Goal: Transaction & Acquisition: Register for event/course

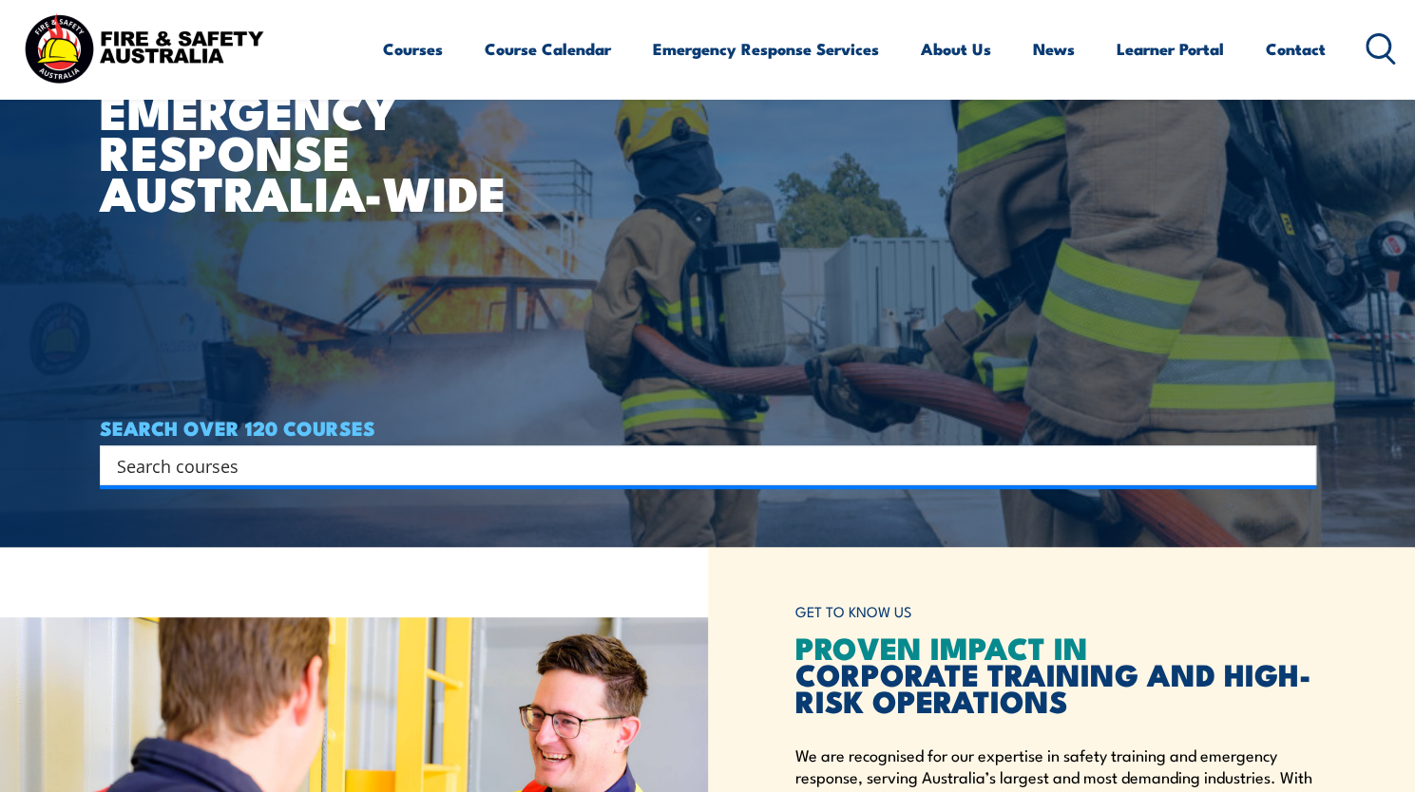
scroll to position [257, 0]
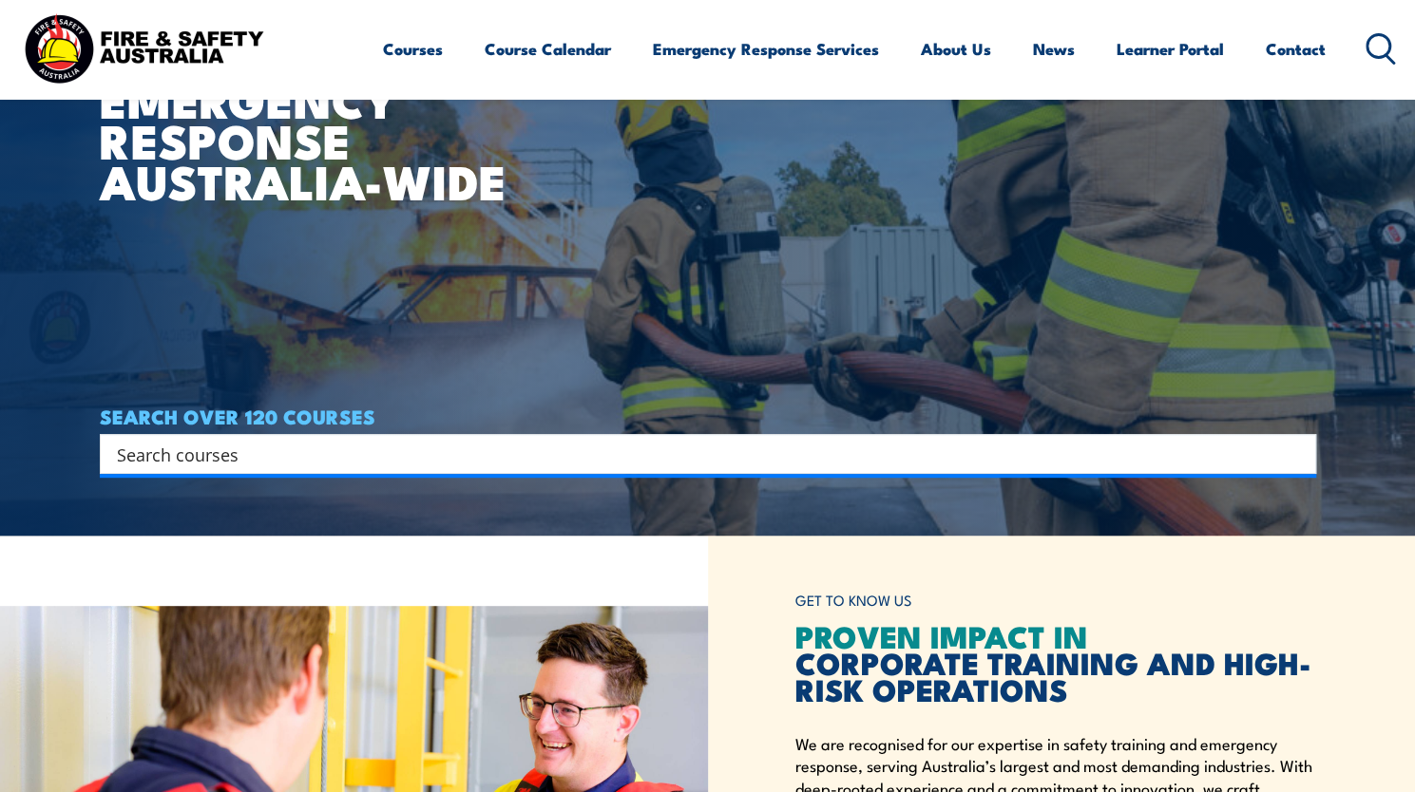
click at [1162, 447] on input "Search input" at bounding box center [695, 454] width 1157 height 29
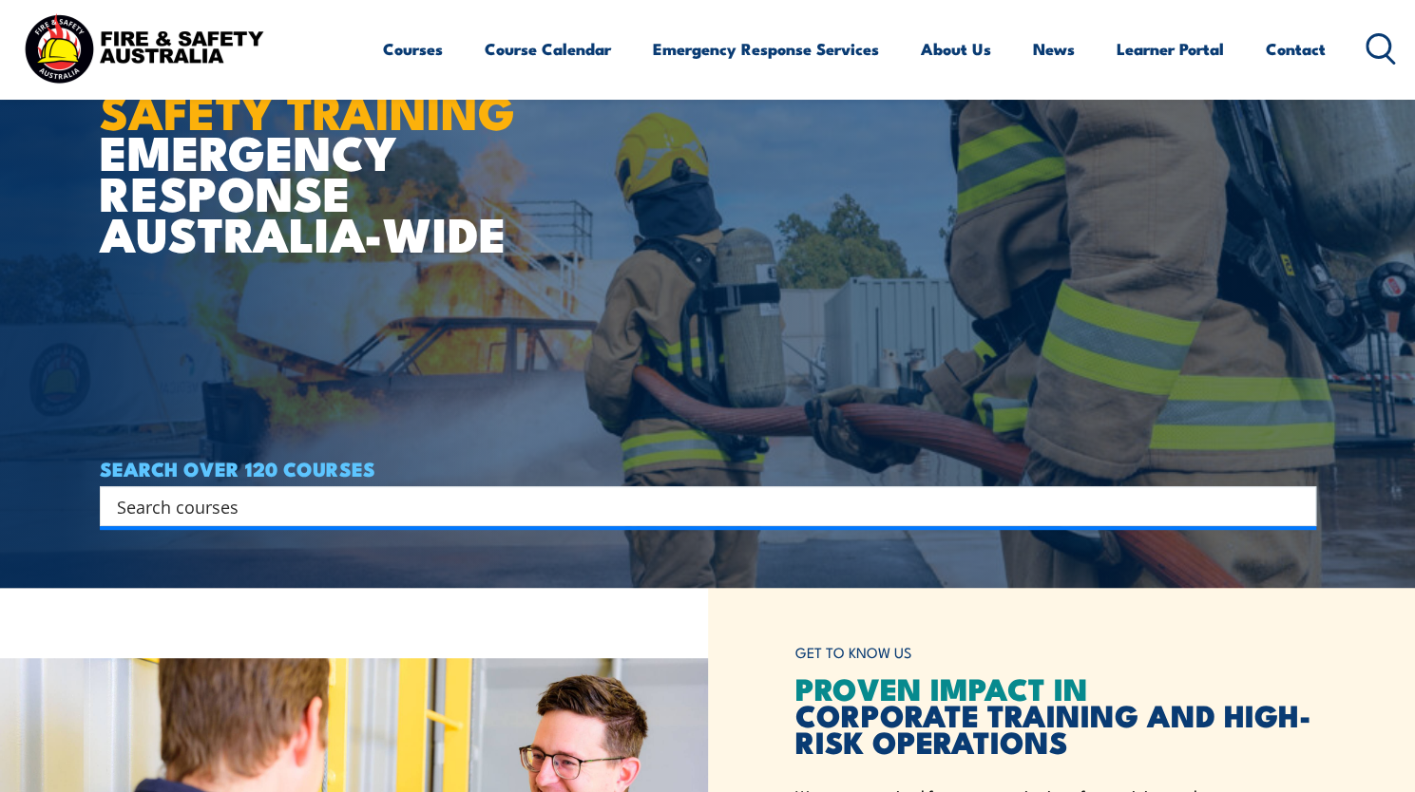
scroll to position [187, 0]
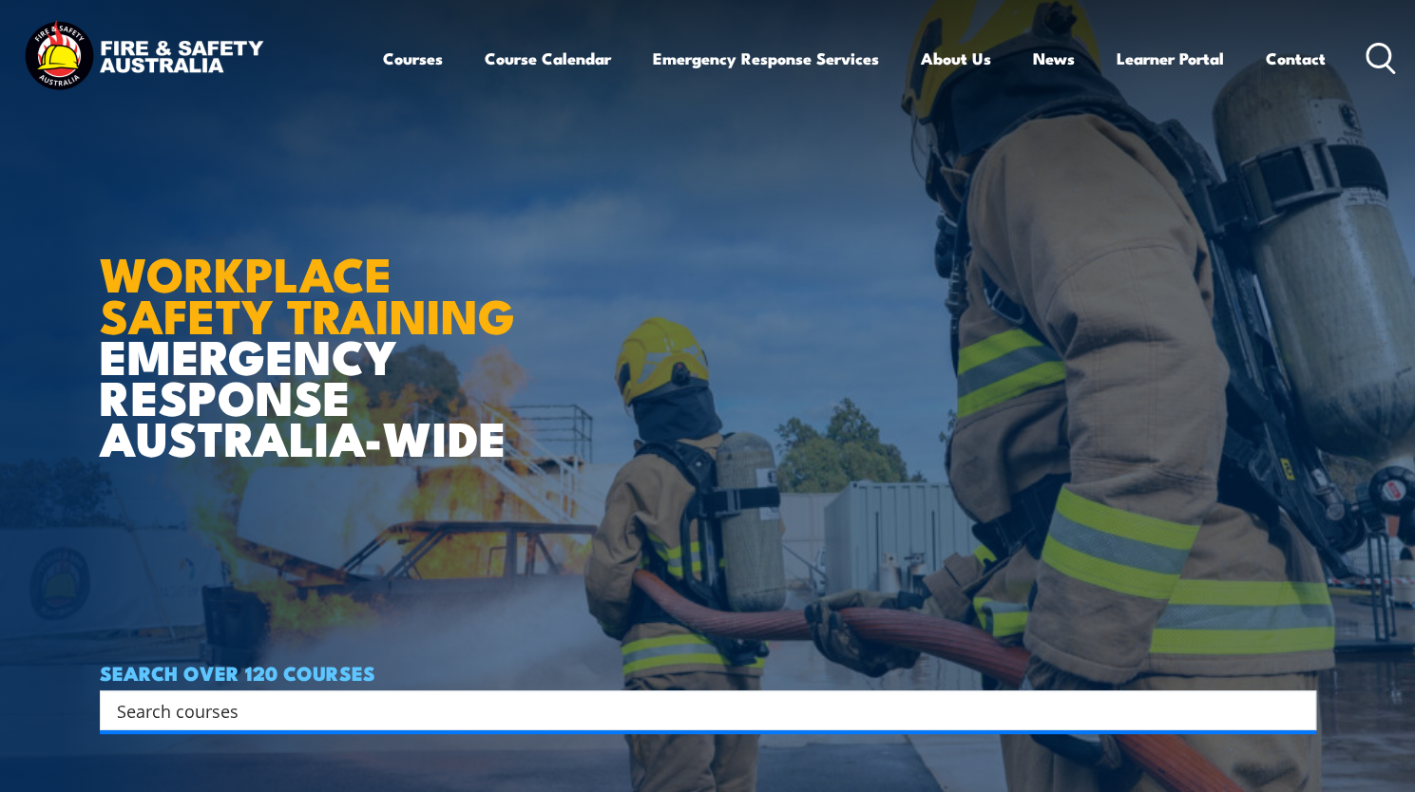
click at [226, 713] on input "Search input" at bounding box center [695, 710] width 1157 height 29
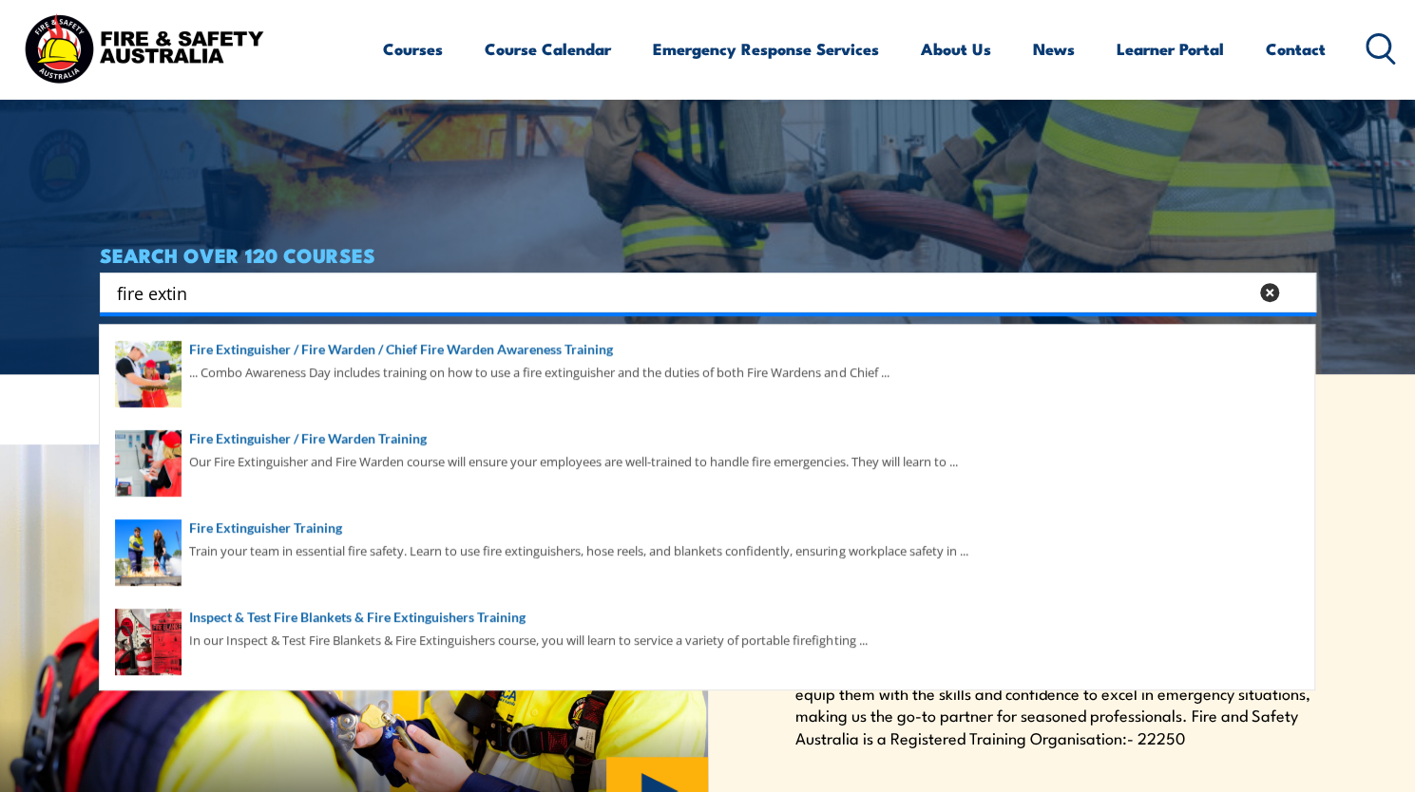
scroll to position [423, 0]
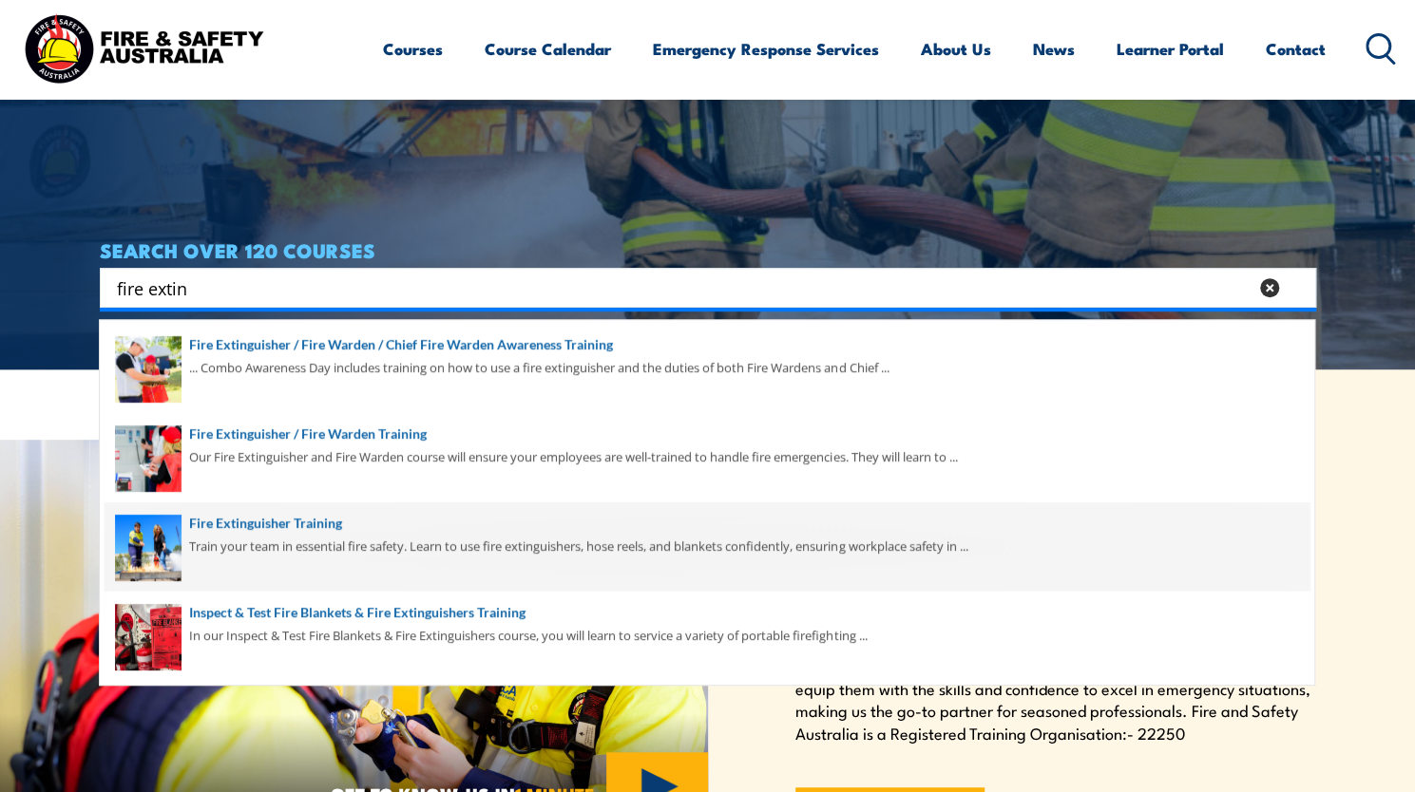
type input "fire extin"
click at [211, 516] on span at bounding box center [707, 547] width 1205 height 89
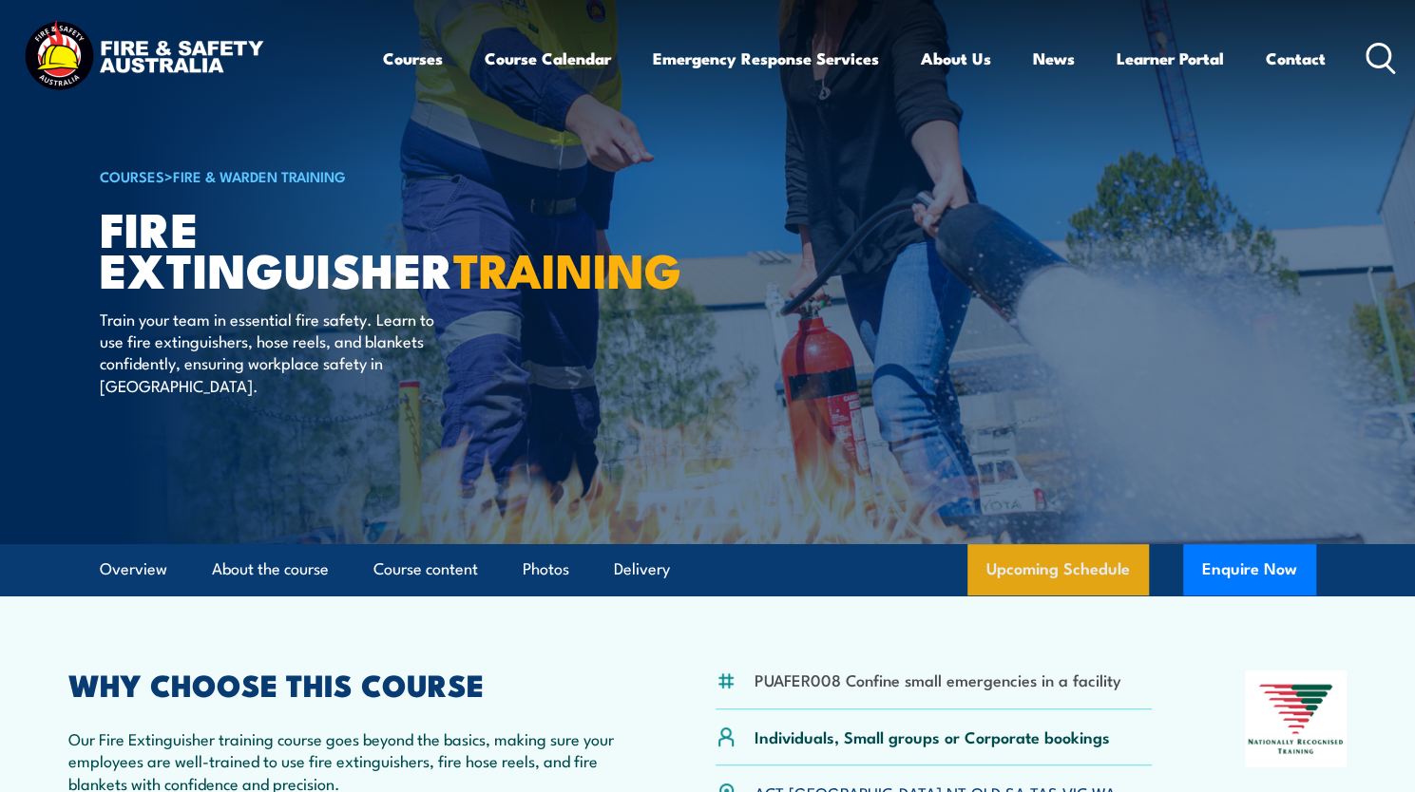
click at [1028, 563] on link "Upcoming Schedule" at bounding box center [1057, 569] width 181 height 51
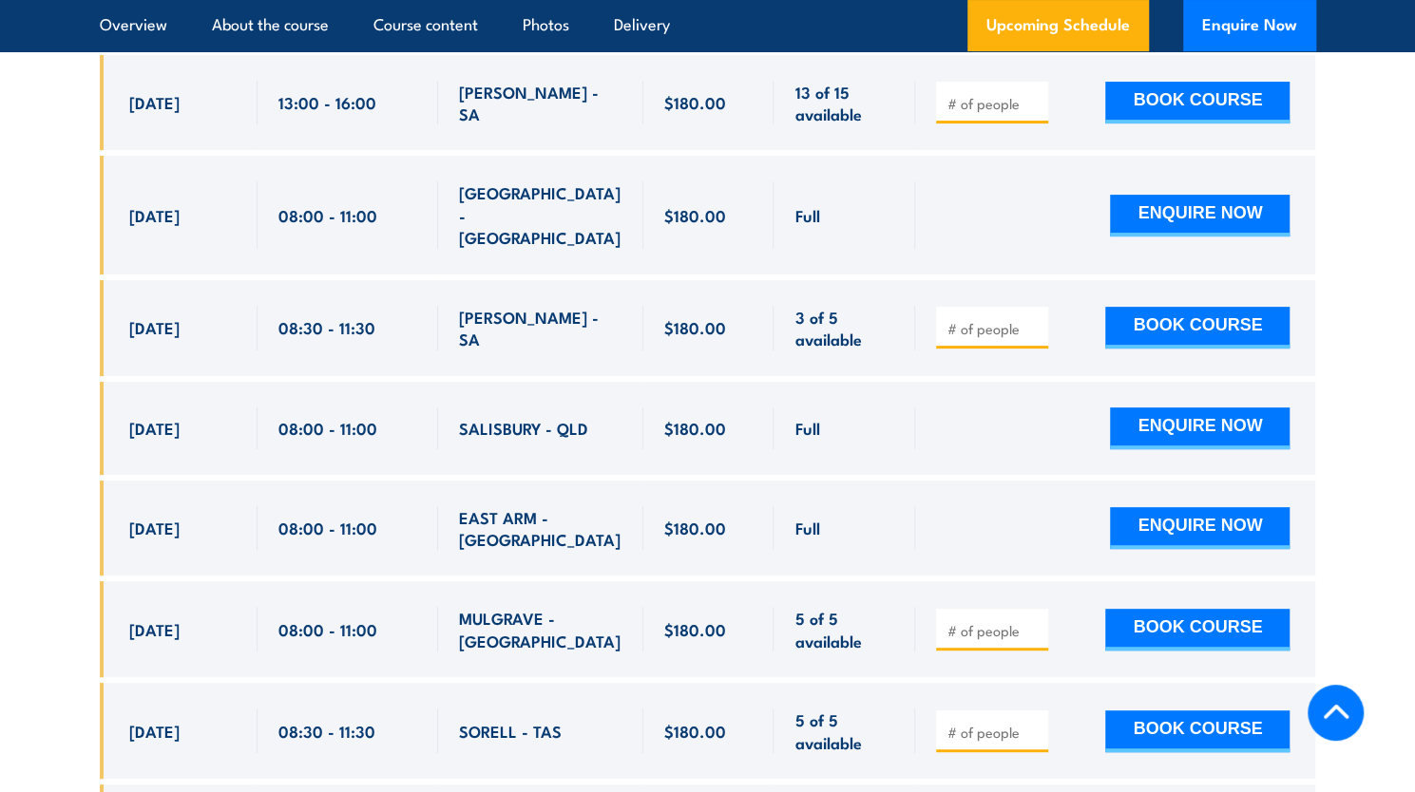
scroll to position [4423, 0]
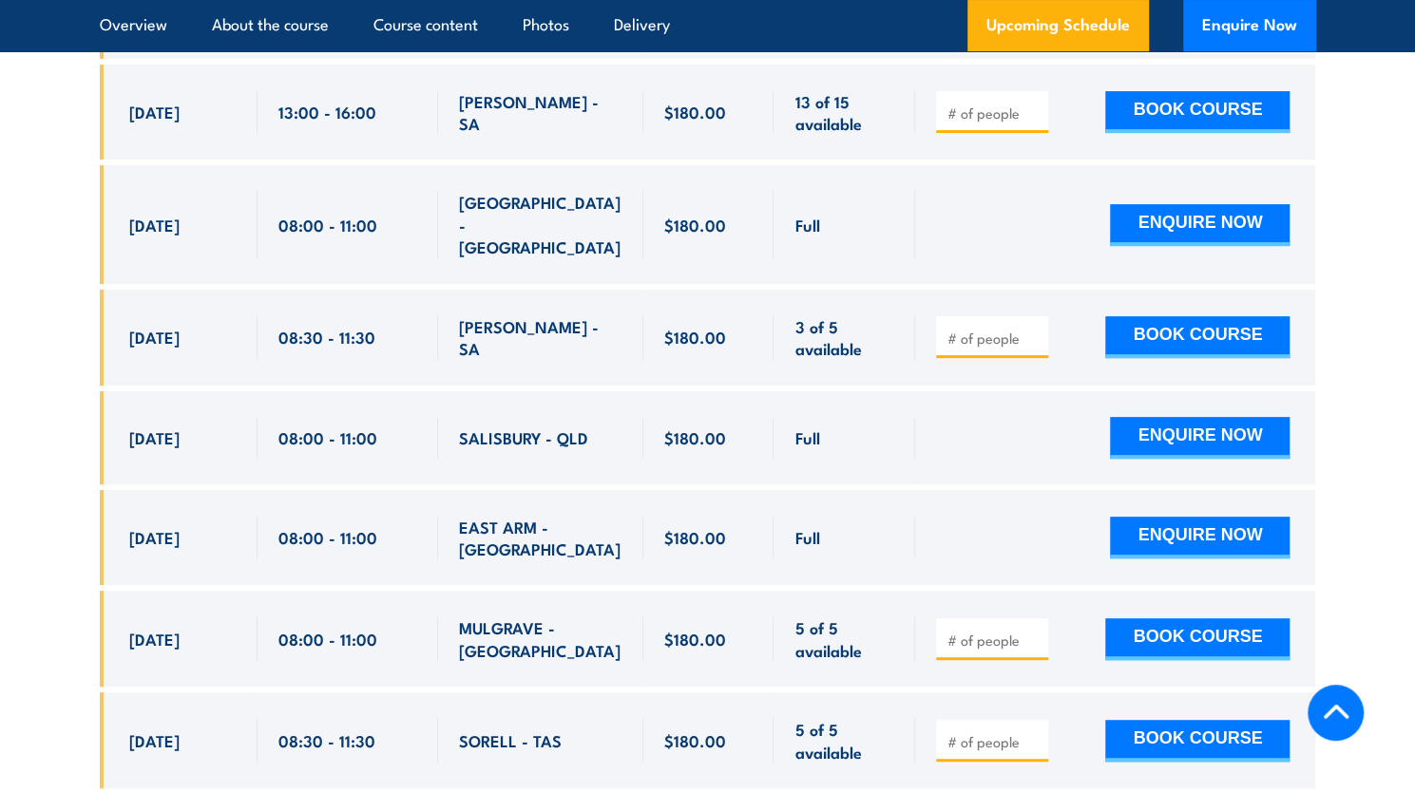
click at [817, 315] on span "3 of 5 available" at bounding box center [844, 337] width 100 height 45
click at [1220, 316] on button "BOOK COURSE" at bounding box center [1197, 337] width 184 height 42
click at [994, 329] on input "number" at bounding box center [993, 338] width 95 height 19
type input "1"
click at [830, 315] on span "3 of 5 available" at bounding box center [844, 337] width 100 height 45
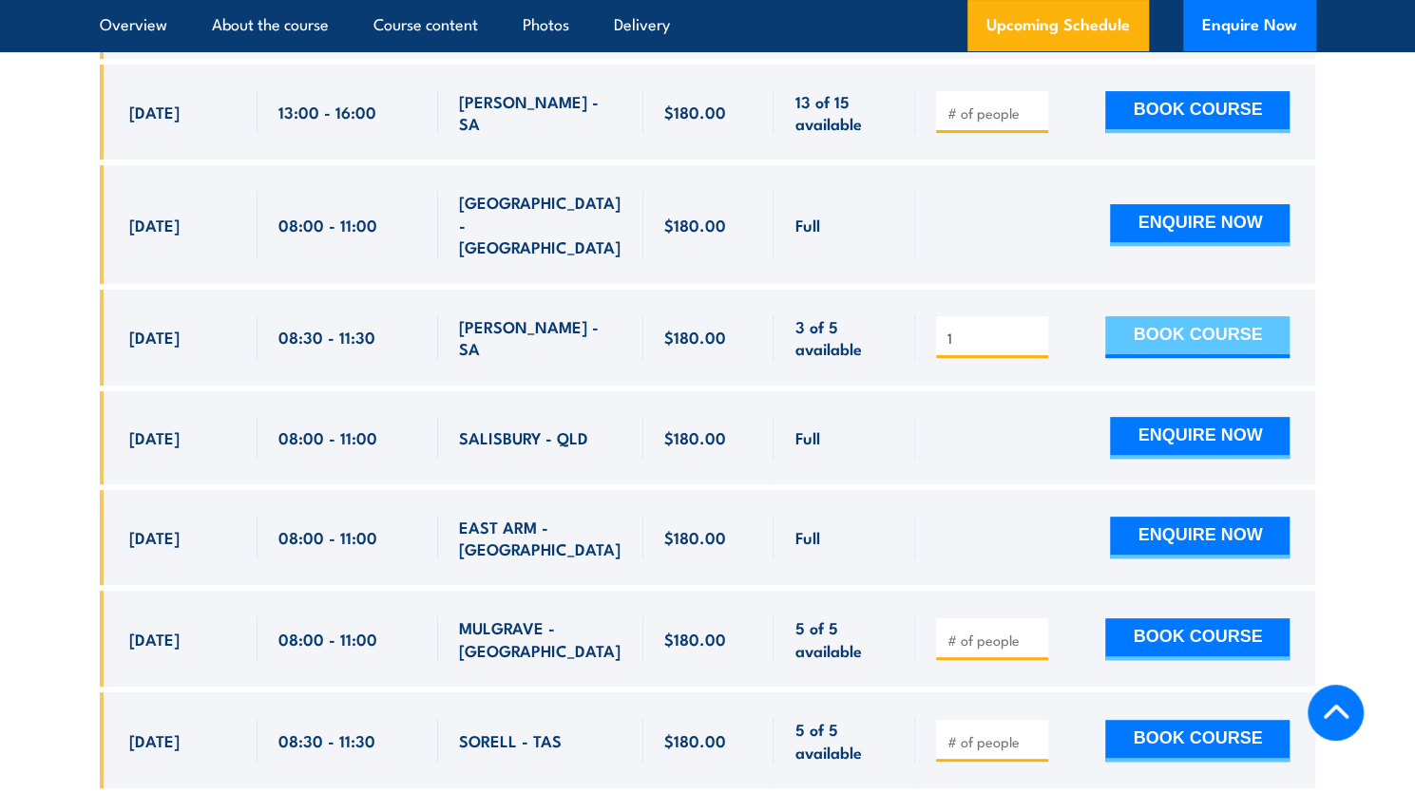
click at [1194, 316] on button "BOOK COURSE" at bounding box center [1197, 337] width 184 height 42
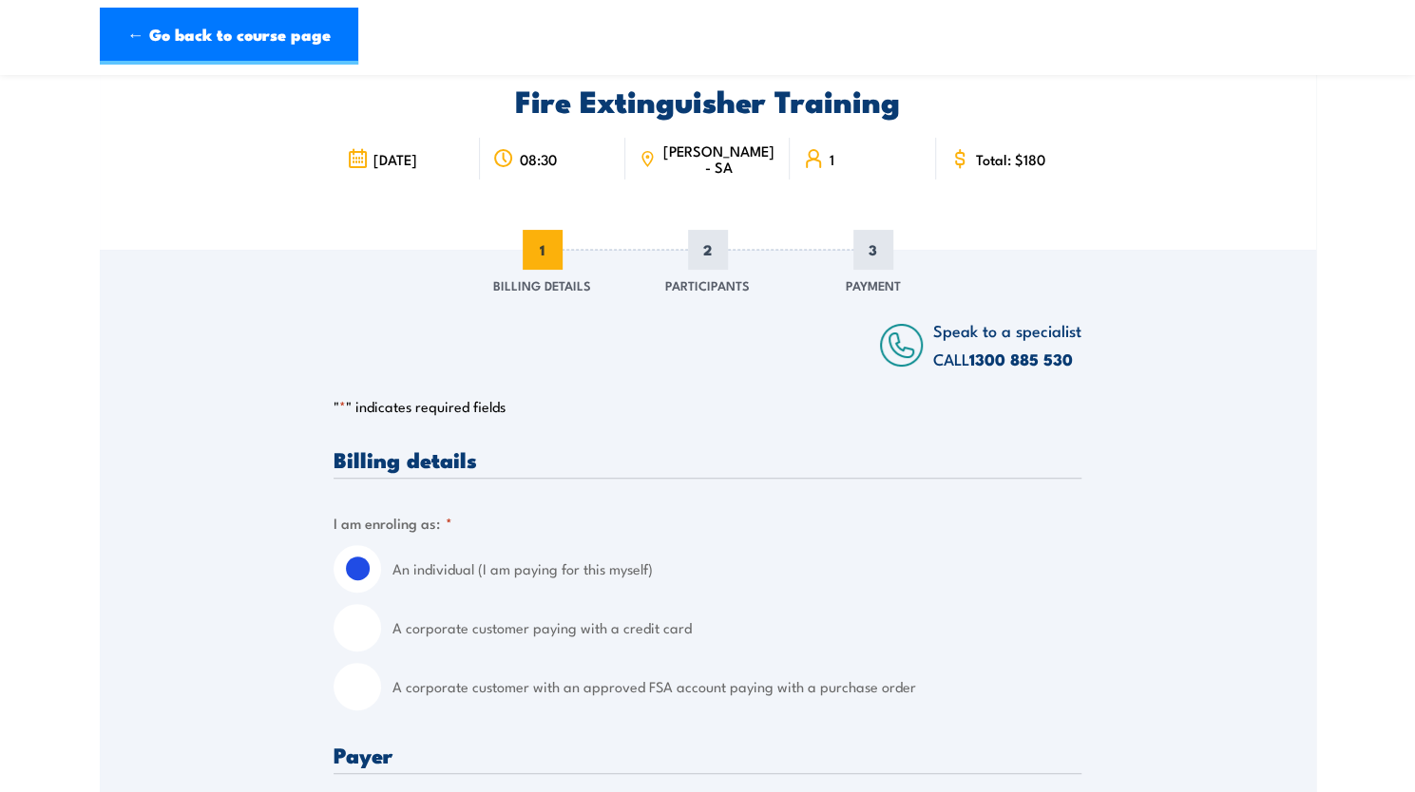
scroll to position [79, 0]
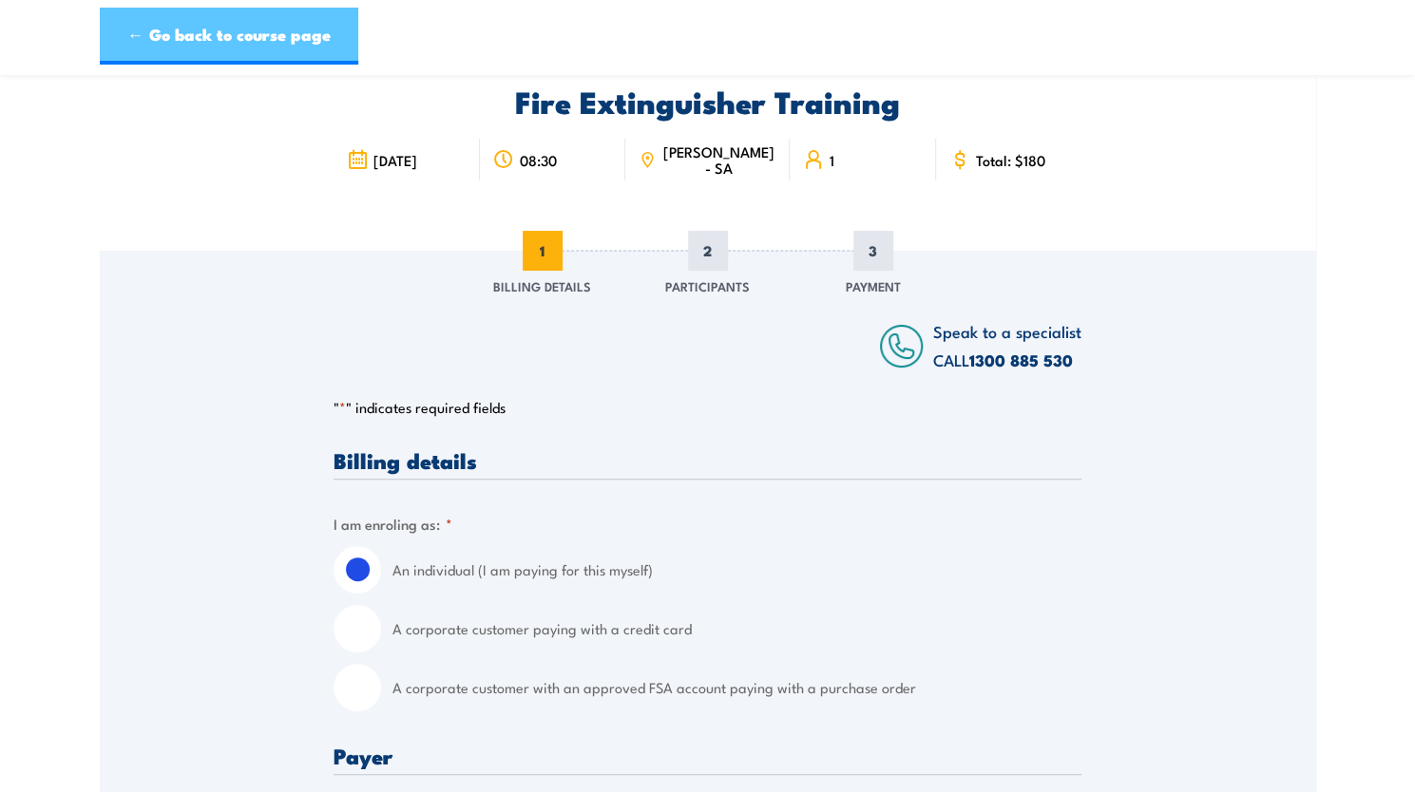
click at [259, 48] on link "← Go back to course page" at bounding box center [229, 36] width 258 height 57
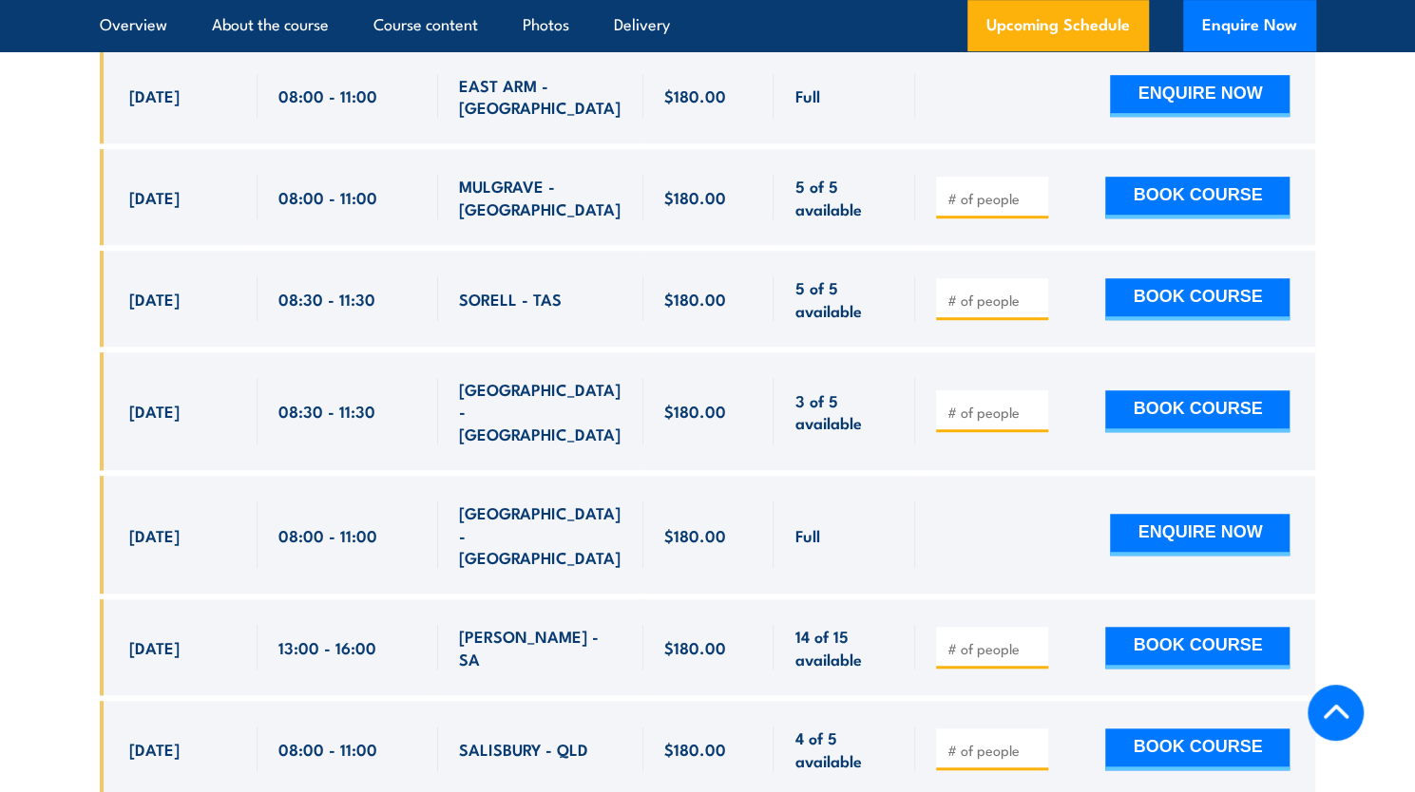
scroll to position [4866, 0]
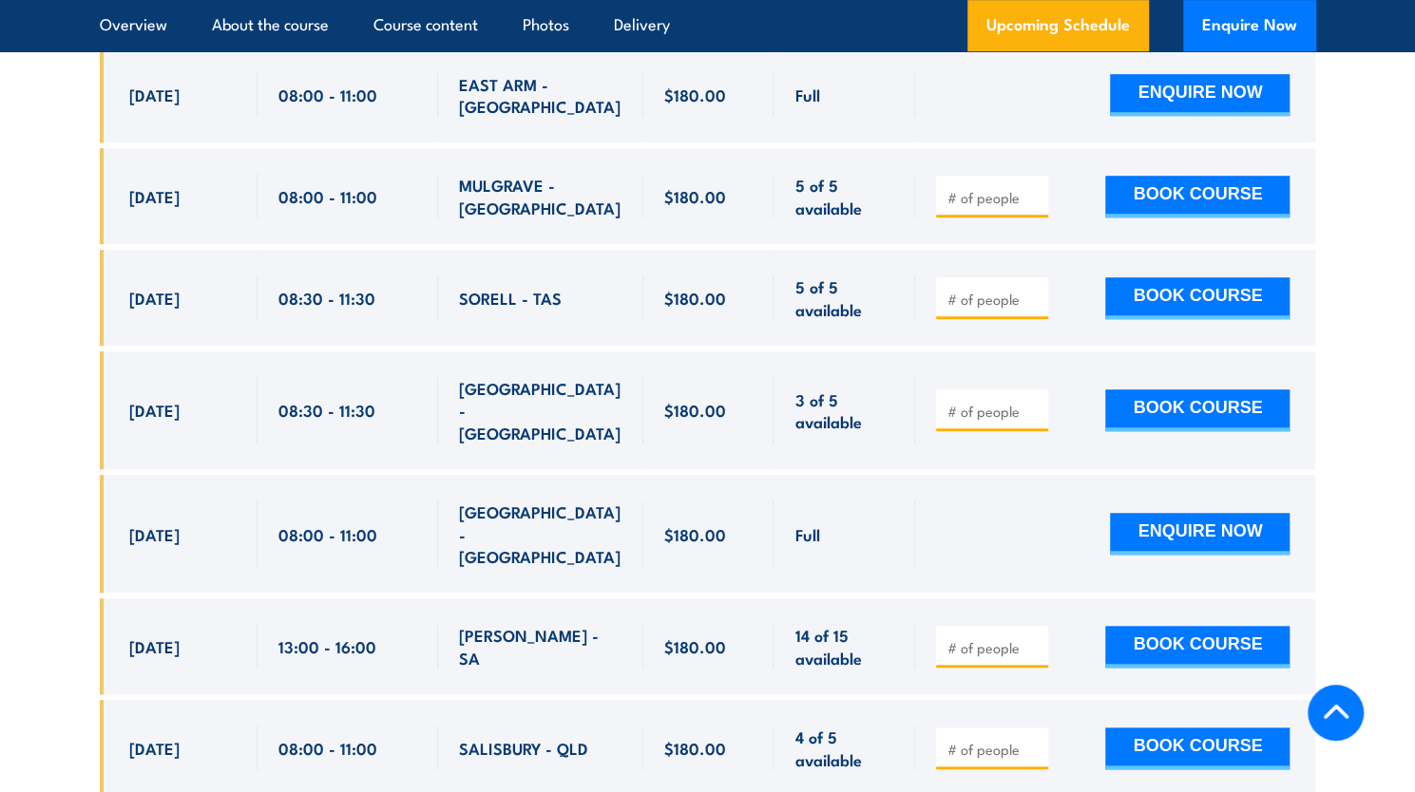
click at [998, 402] on input "number" at bounding box center [993, 411] width 95 height 19
type input "1"
click at [703, 399] on span "$180.00" at bounding box center [695, 410] width 62 height 22
click at [1208, 390] on button "BOOK COURSE" at bounding box center [1197, 411] width 184 height 42
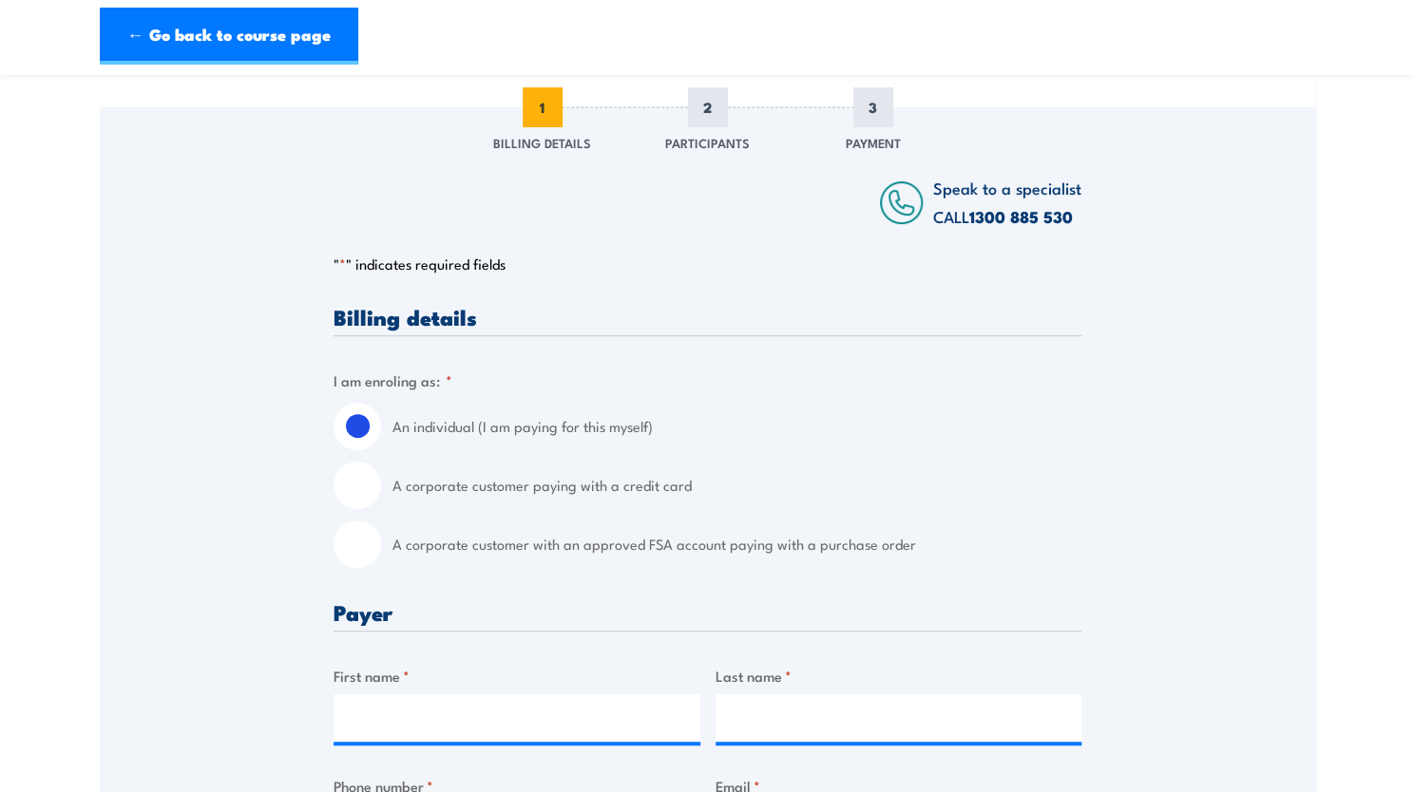
scroll to position [223, 0]
click at [455, 541] on label "A corporate customer with an approved FSA account paying with a purchase order" at bounding box center [736, 544] width 689 height 48
click at [381, 541] on input "A corporate customer with an approved FSA account paying with a purchase order" at bounding box center [358, 544] width 48 height 48
radio input "true"
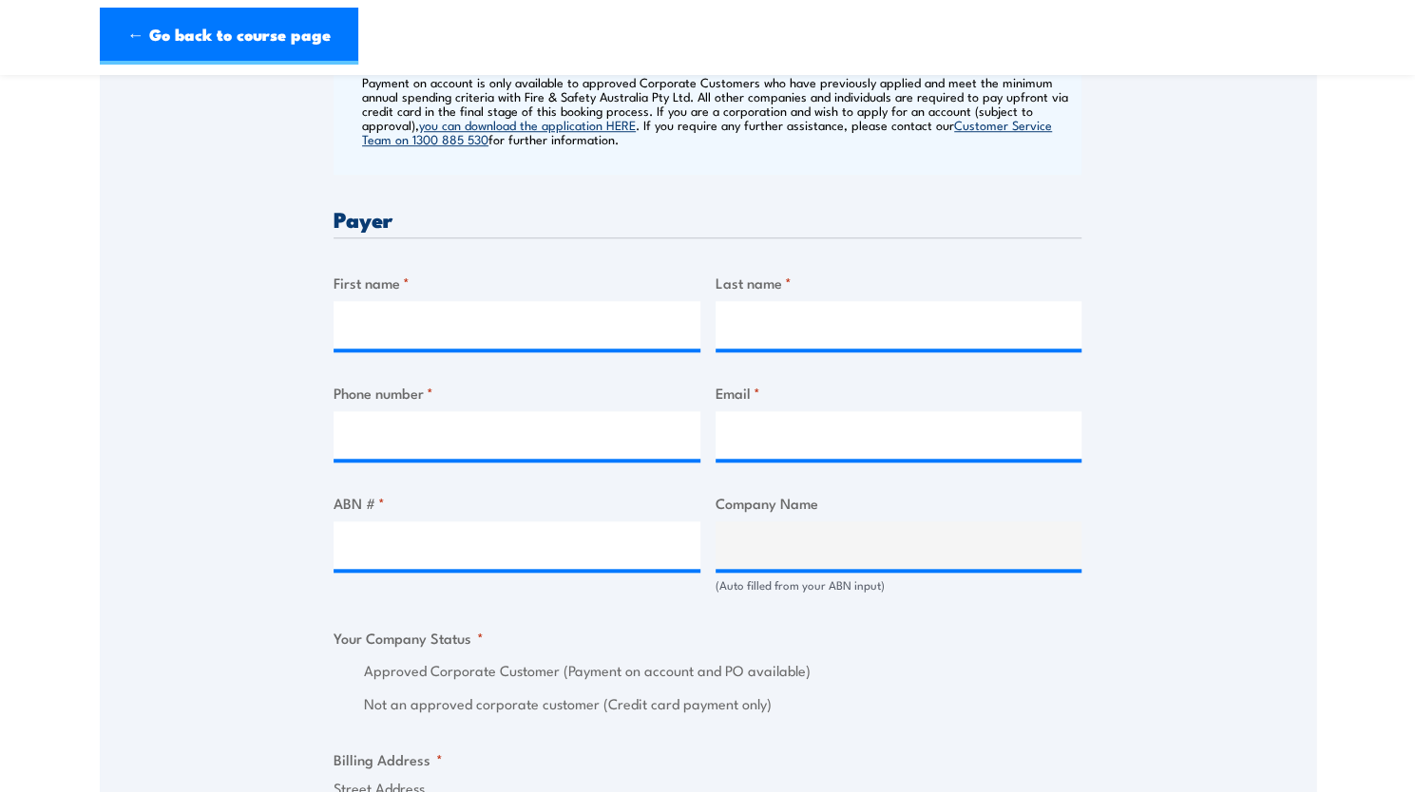
scroll to position [793, 0]
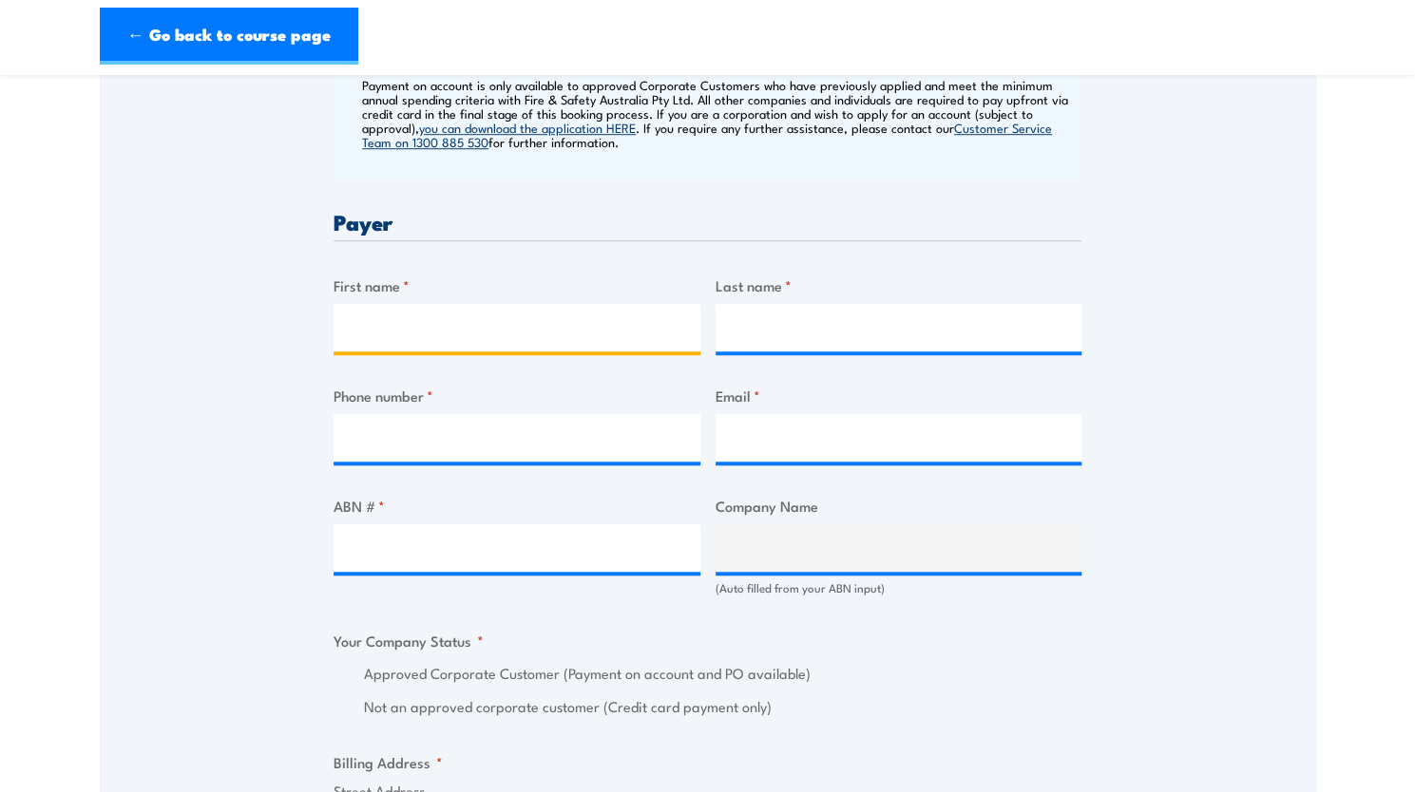
click at [464, 337] on input "First name *" at bounding box center [517, 328] width 367 height 48
type input "A"
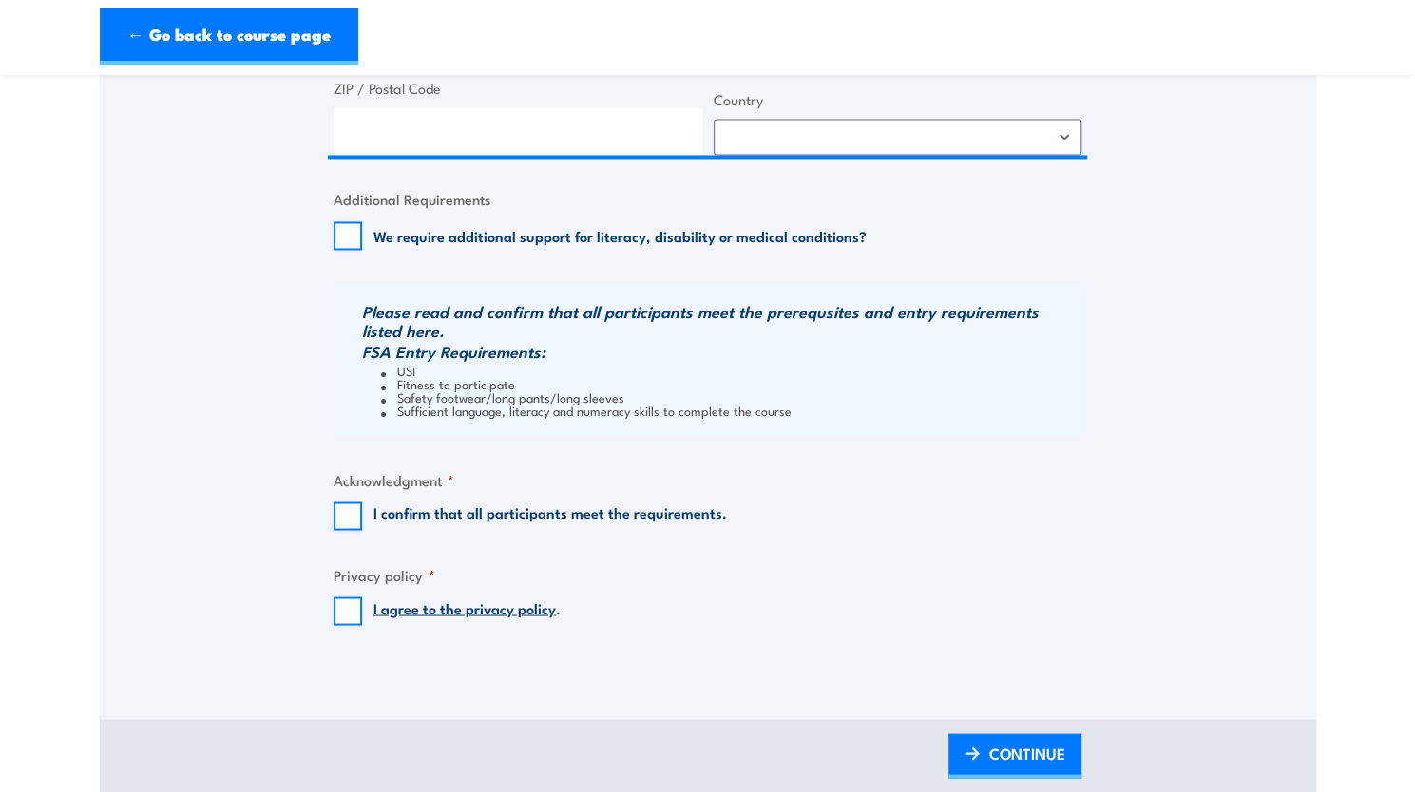
scroll to position [1766, 0]
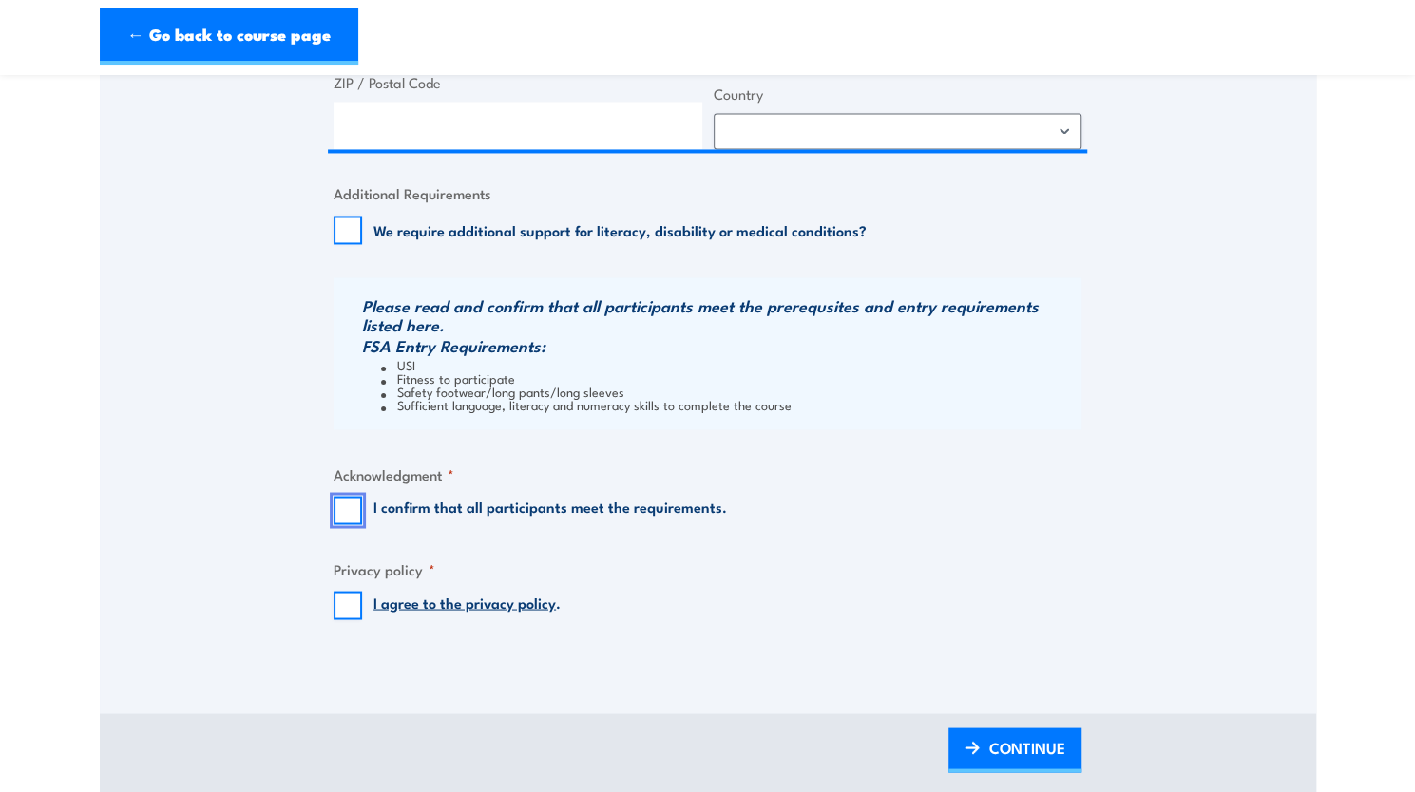
click at [349, 521] on input "I confirm that all participants meet the requirements." at bounding box center [348, 510] width 29 height 29
checkbox input "true"
click at [348, 610] on input "I agree to the privacy policy ." at bounding box center [348, 605] width 29 height 29
checkbox input "true"
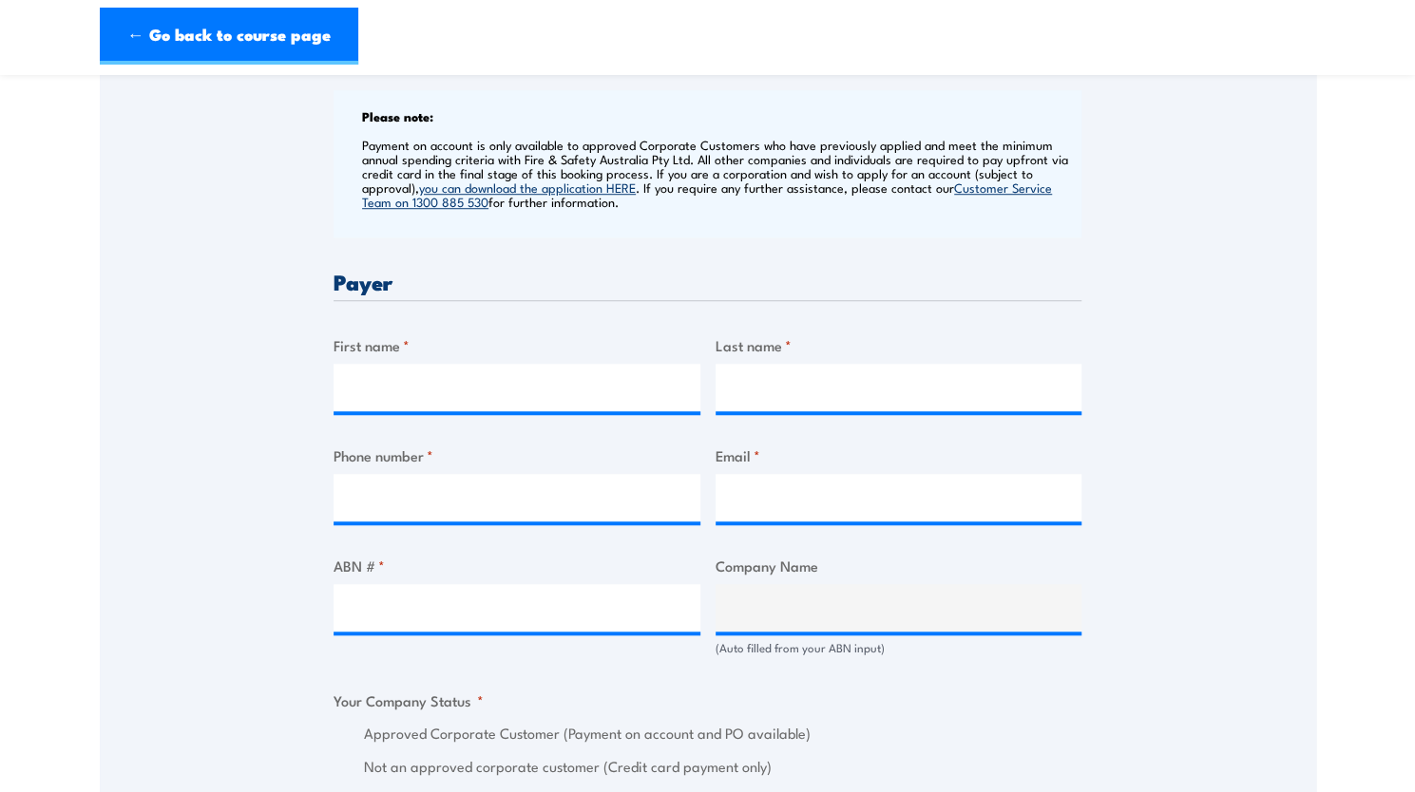
scroll to position [733, 0]
click at [397, 381] on input "First name *" at bounding box center [517, 389] width 367 height 48
type input "Adam"
click at [772, 400] on input "Last name *" at bounding box center [899, 389] width 367 height 48
type input "O'Reilly-Dawson"
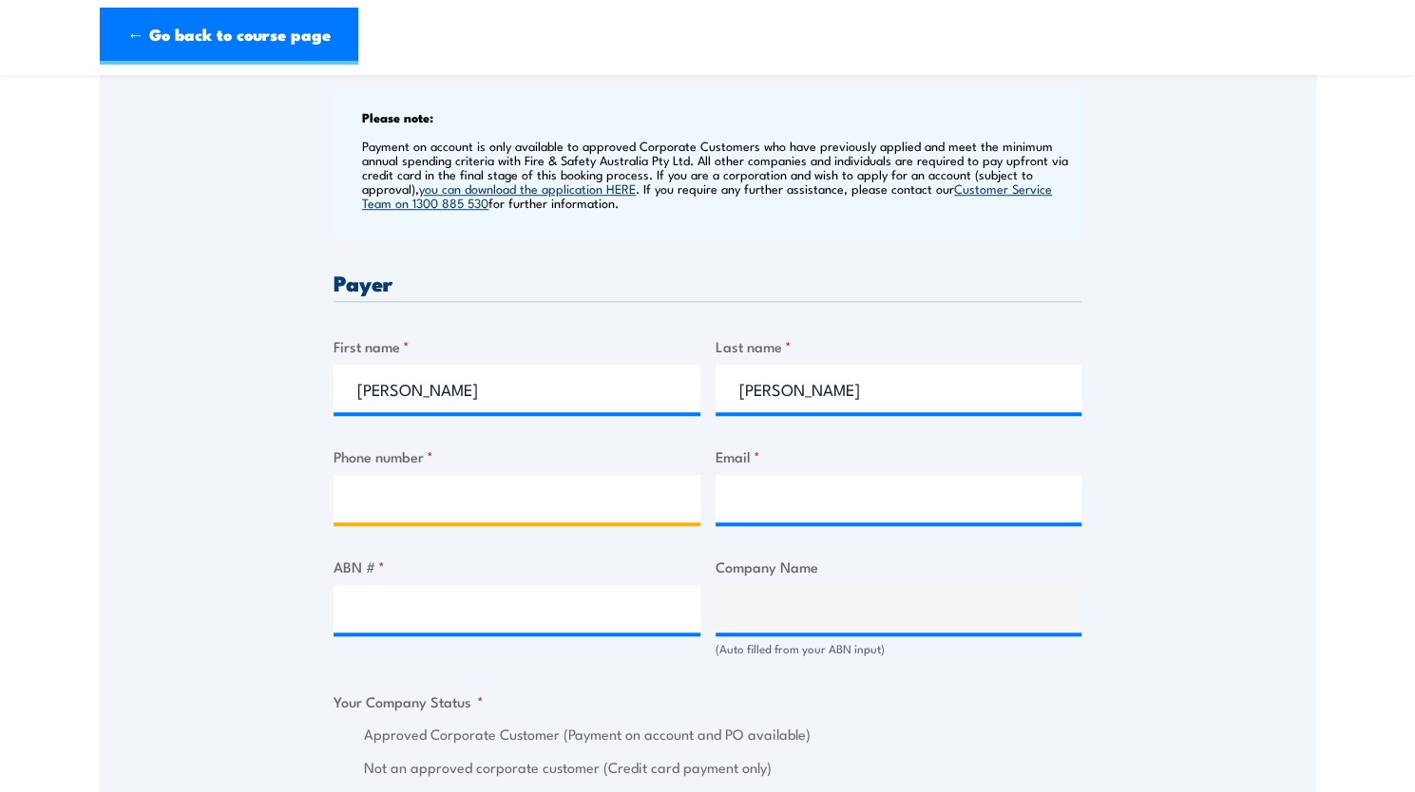
click at [537, 497] on input "Phone number *" at bounding box center [517, 499] width 367 height 48
type input "0435309466"
click at [1026, 455] on label "Email *" at bounding box center [899, 457] width 367 height 22
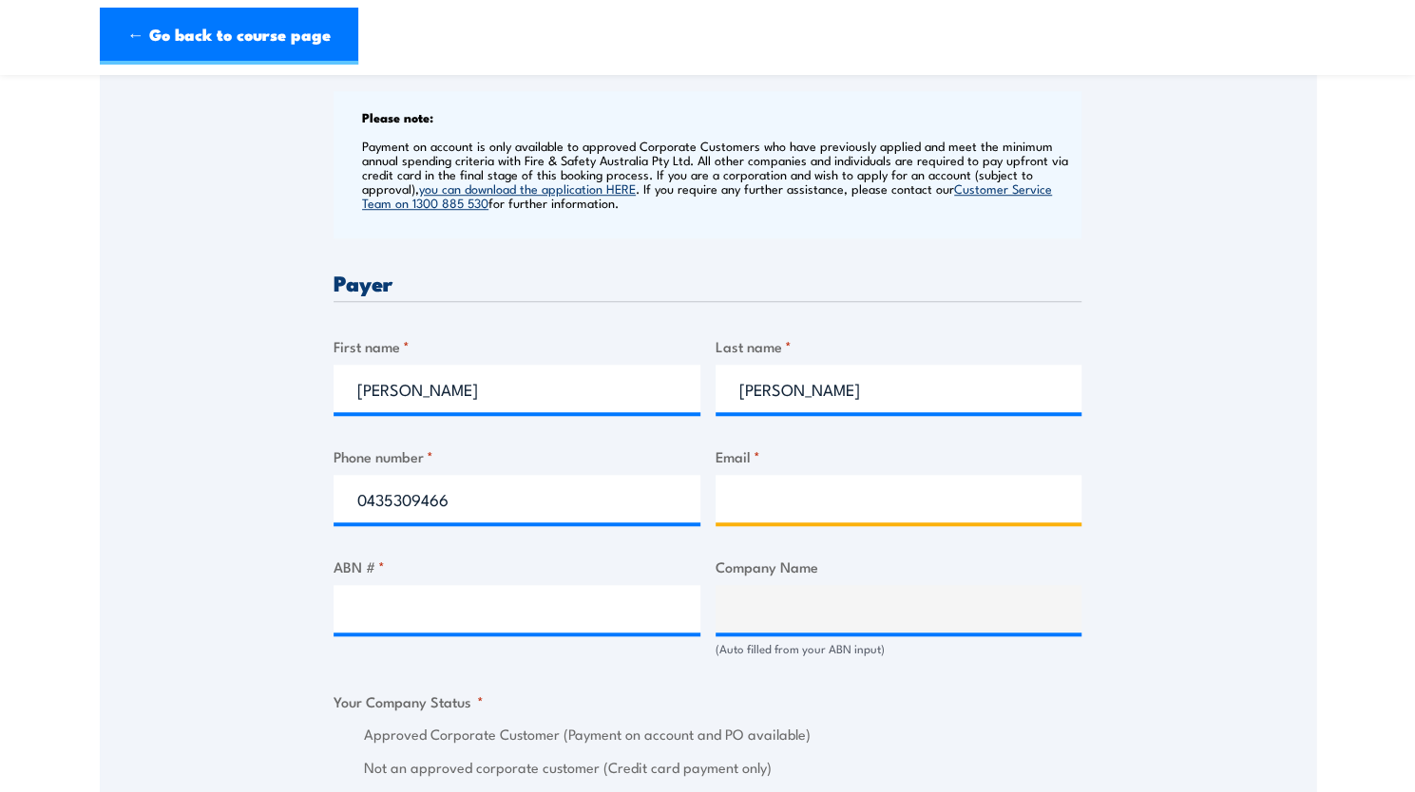
click at [1026, 475] on input "Email *" at bounding box center [899, 499] width 367 height 48
type input "accounts@grilld.com.au"
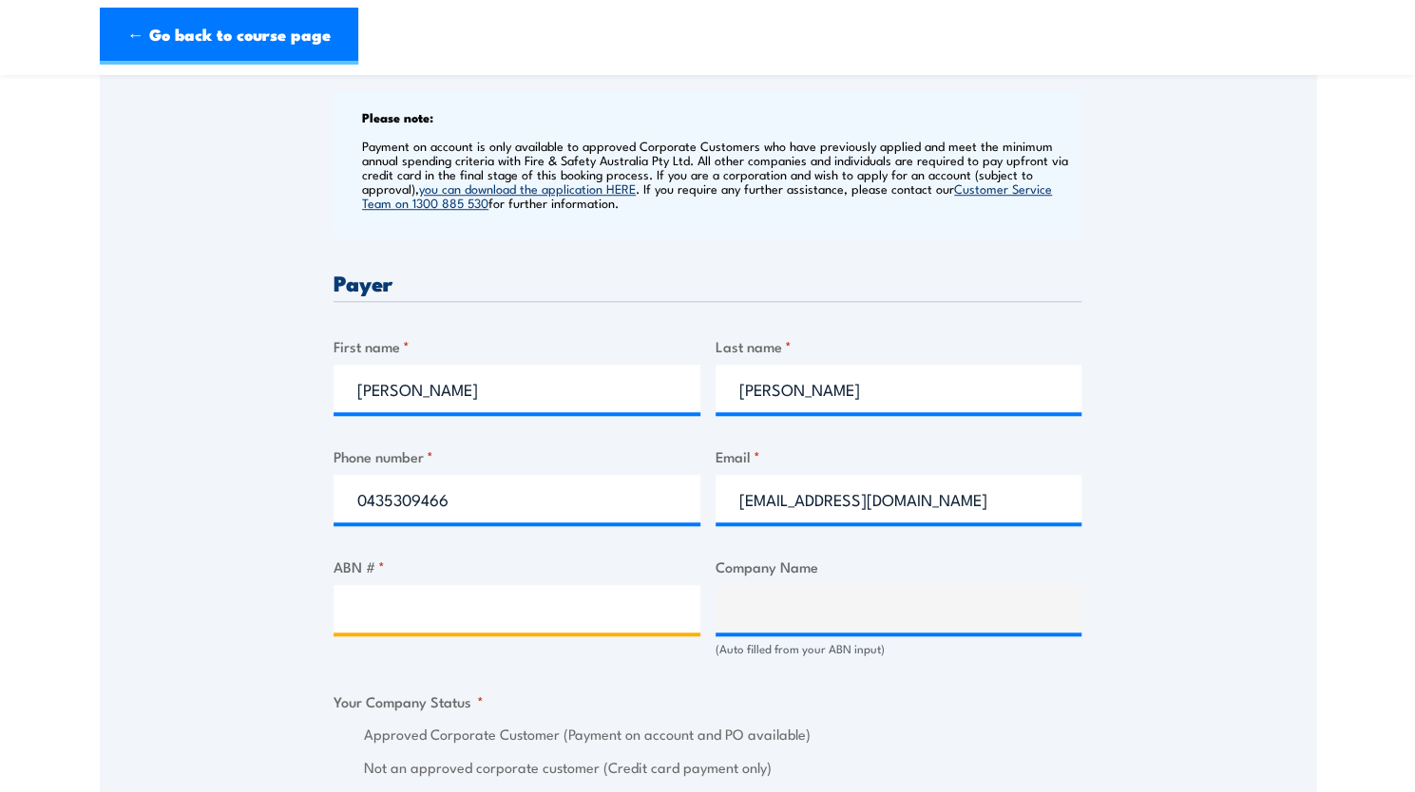
click at [467, 601] on input "ABN # *" at bounding box center [517, 609] width 367 height 48
paste input "17 106 297 394"
type input "17 106 297 394"
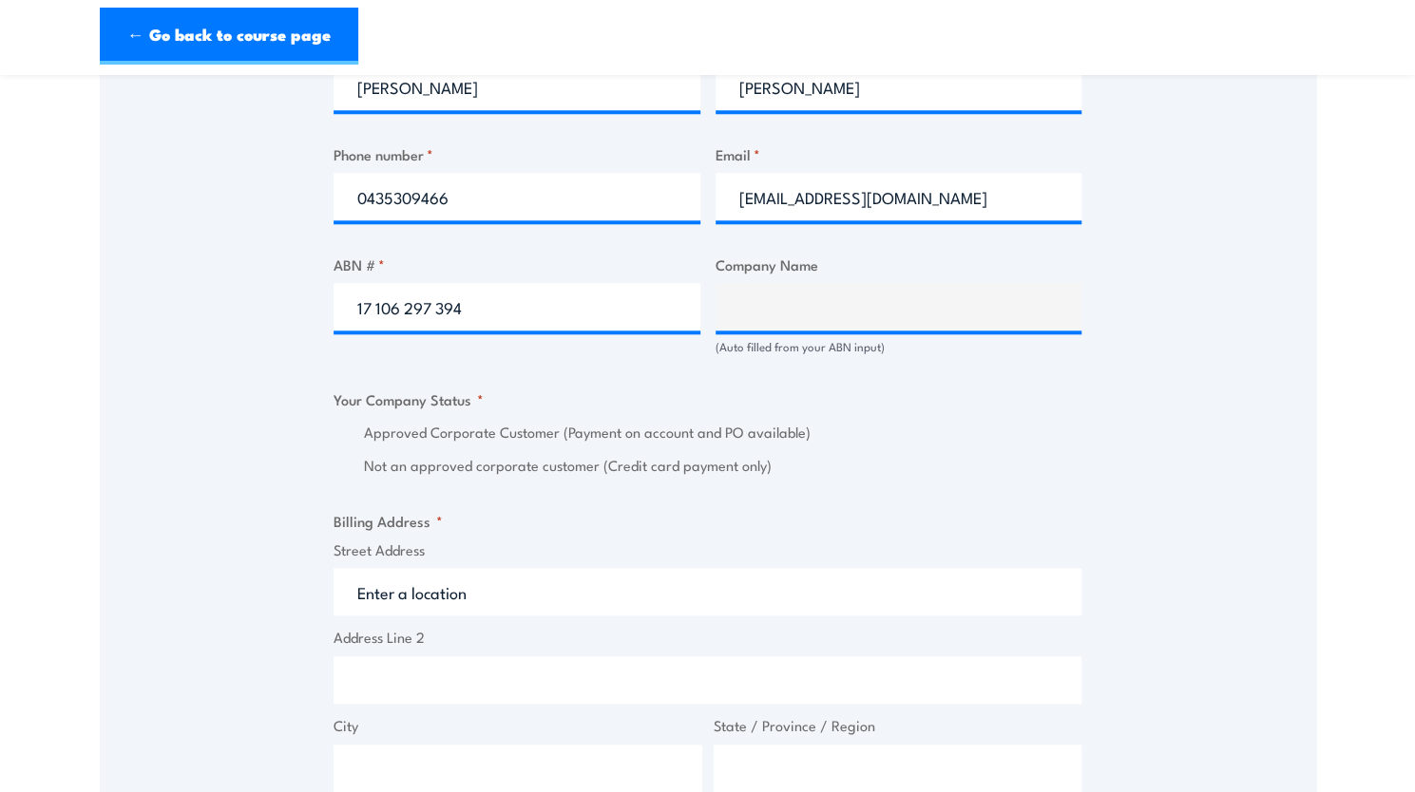
scroll to position [1121, 0]
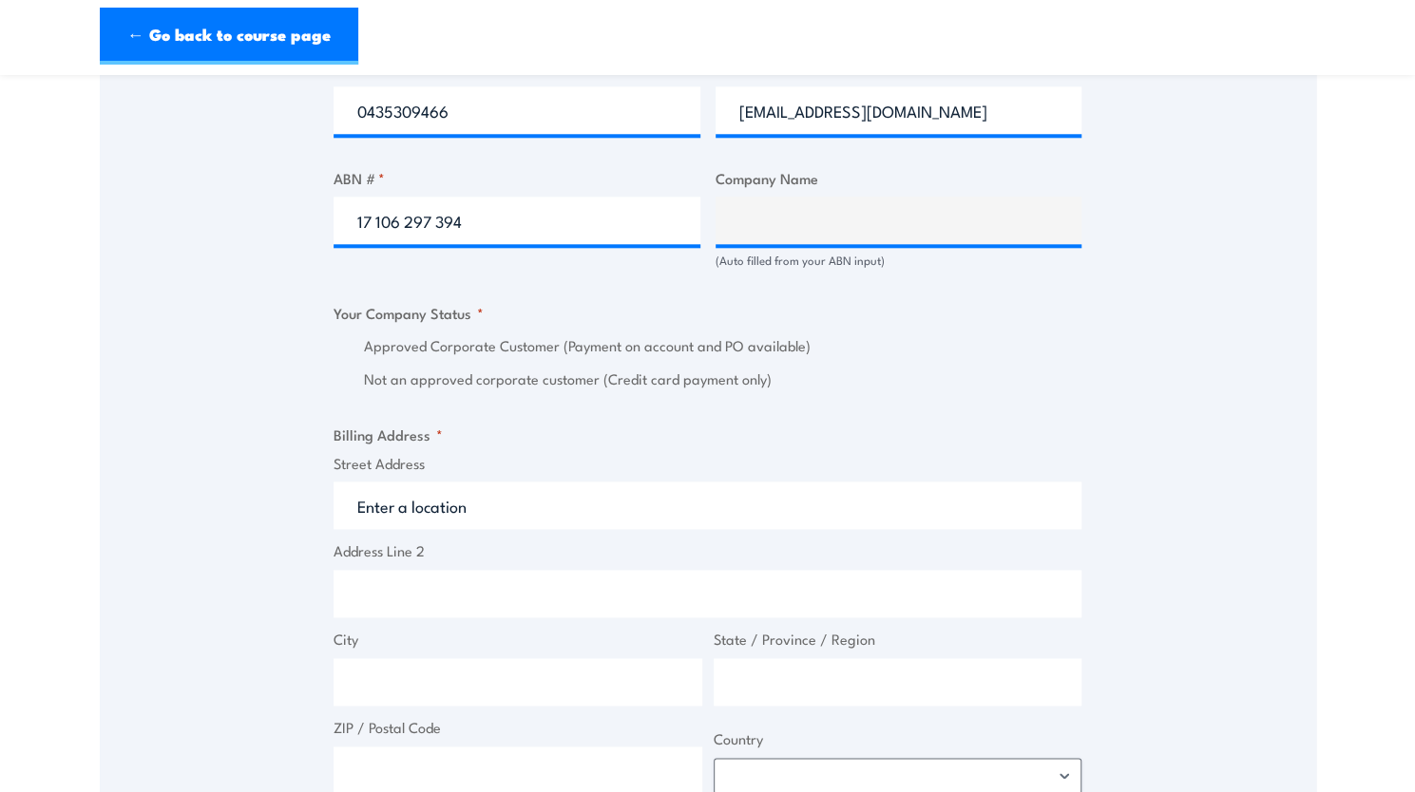
click at [557, 505] on input "Street Address" at bounding box center [708, 506] width 748 height 48
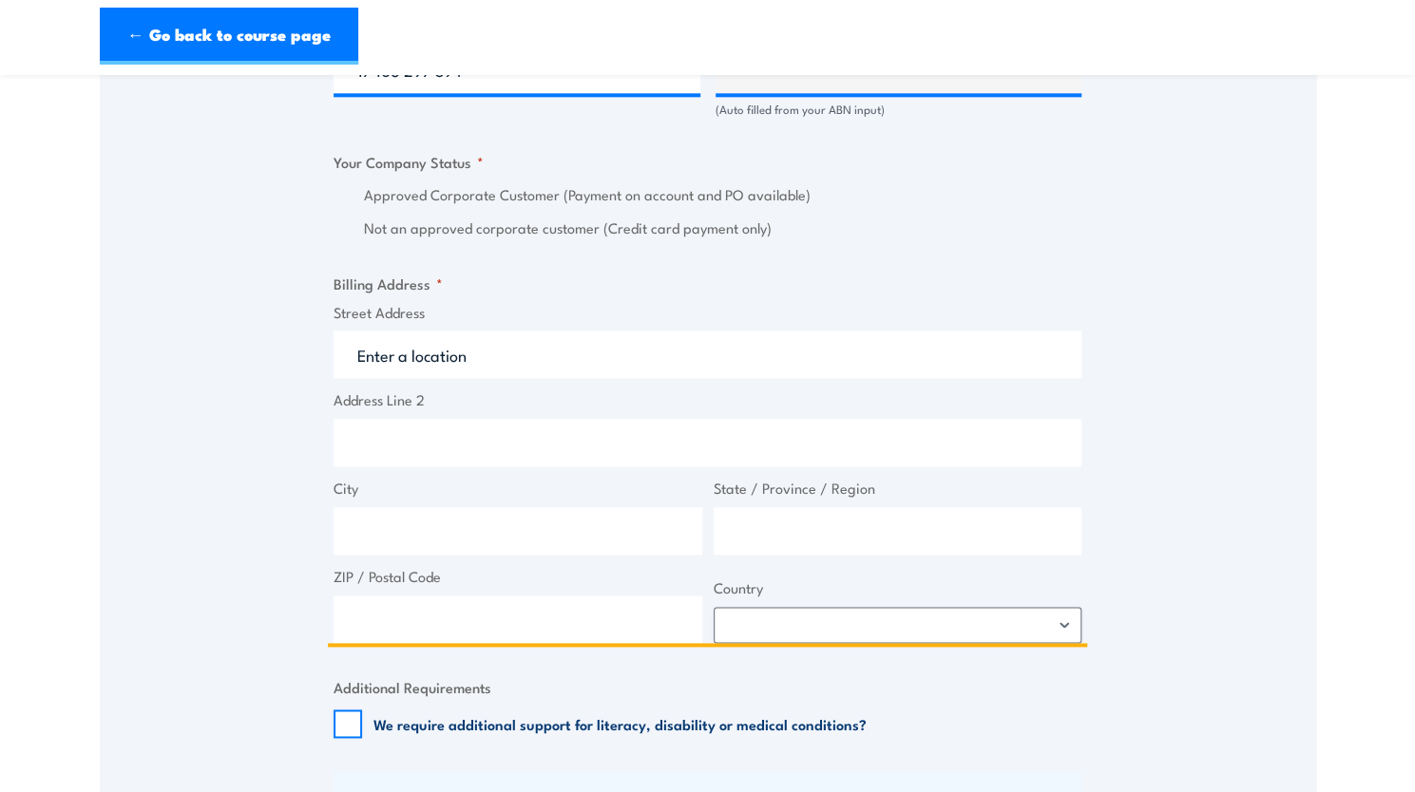
scroll to position [1275, 0]
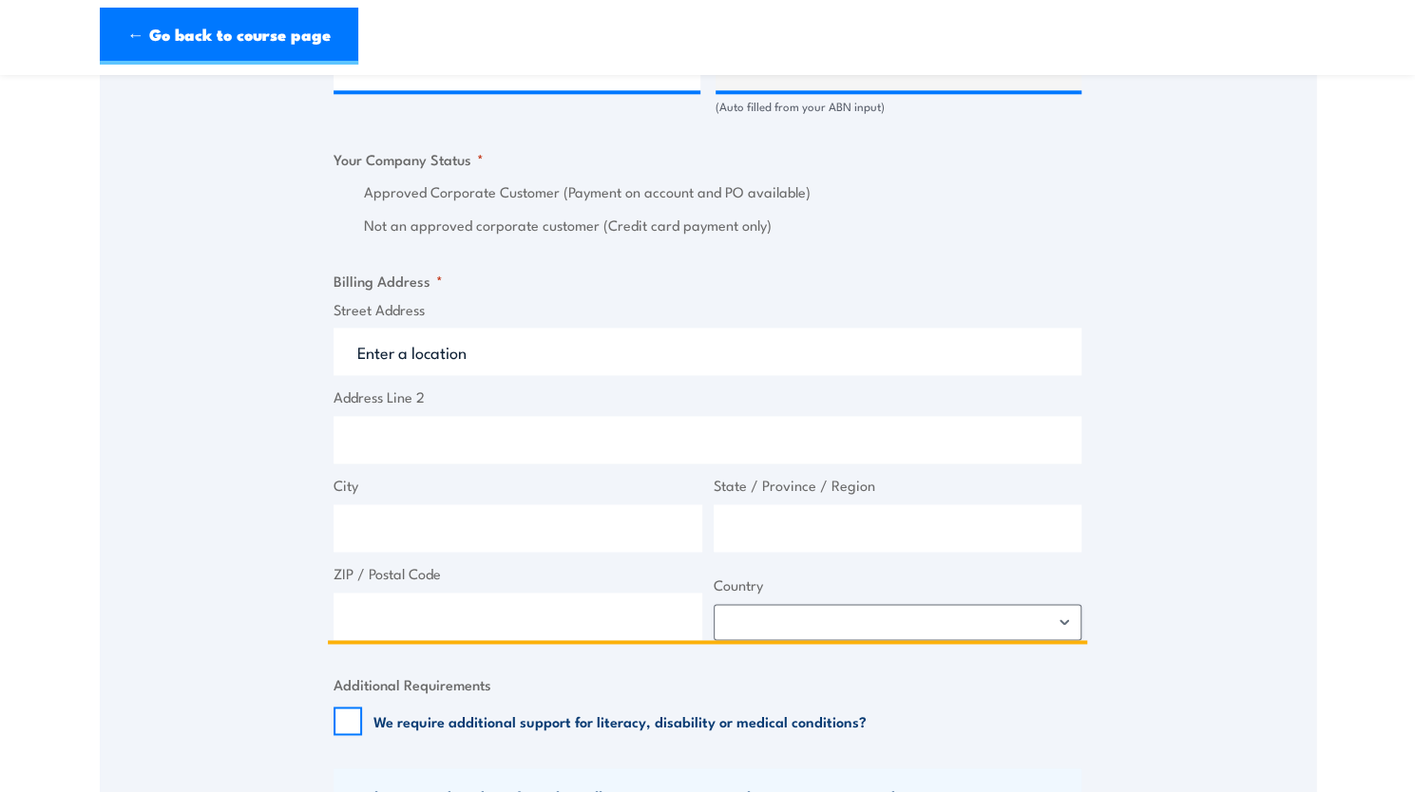
paste input "Level 1&2 South Building 8 658 Church St"
type input "Level 1&2 South Building 8 658 Church St"
click at [412, 524] on input "City" at bounding box center [518, 529] width 369 height 48
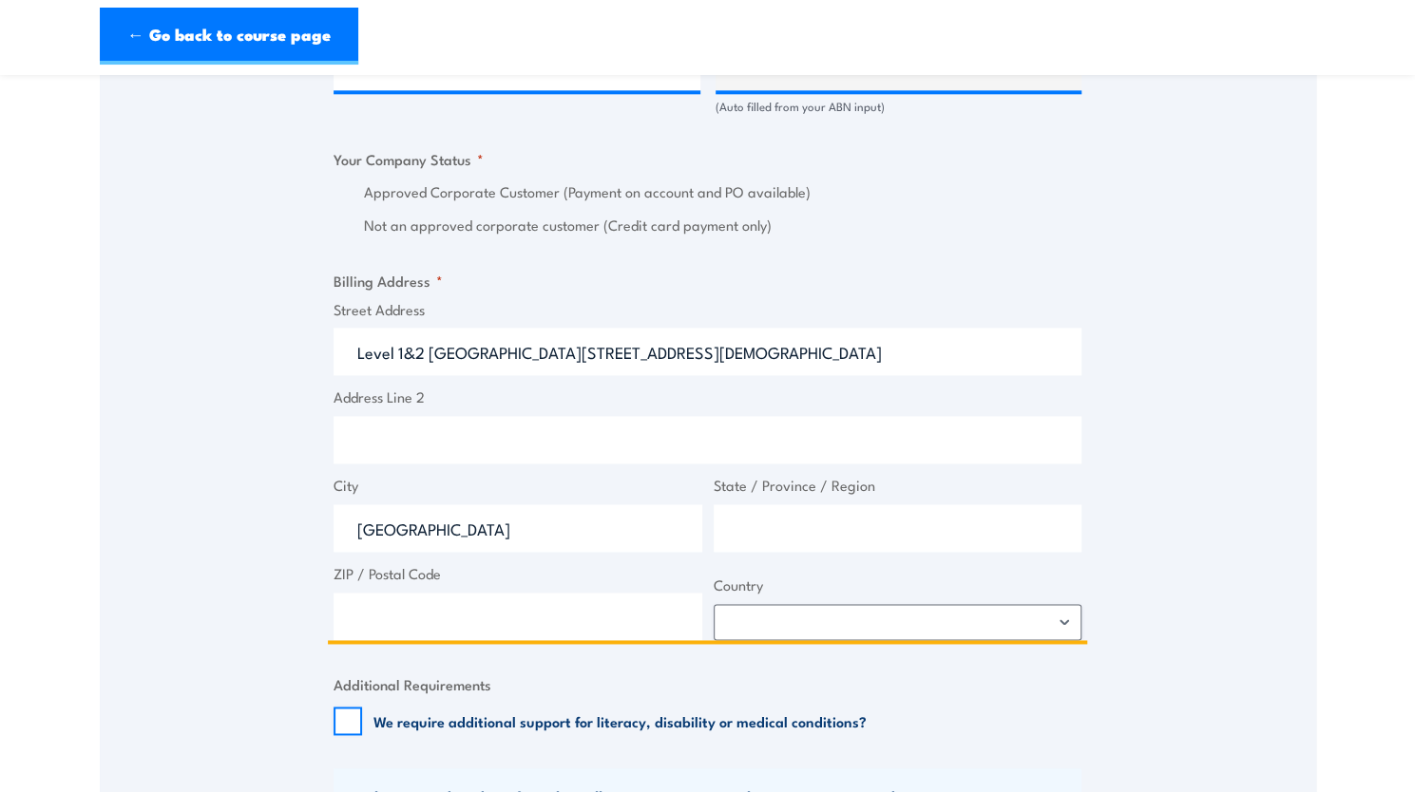
type input "Richmond"
click at [793, 531] on input "State / Province / Region" at bounding box center [898, 529] width 369 height 48
type input "VIC"
click at [491, 620] on input "ZIP / Postal Code" at bounding box center [518, 617] width 369 height 48
type input "3121"
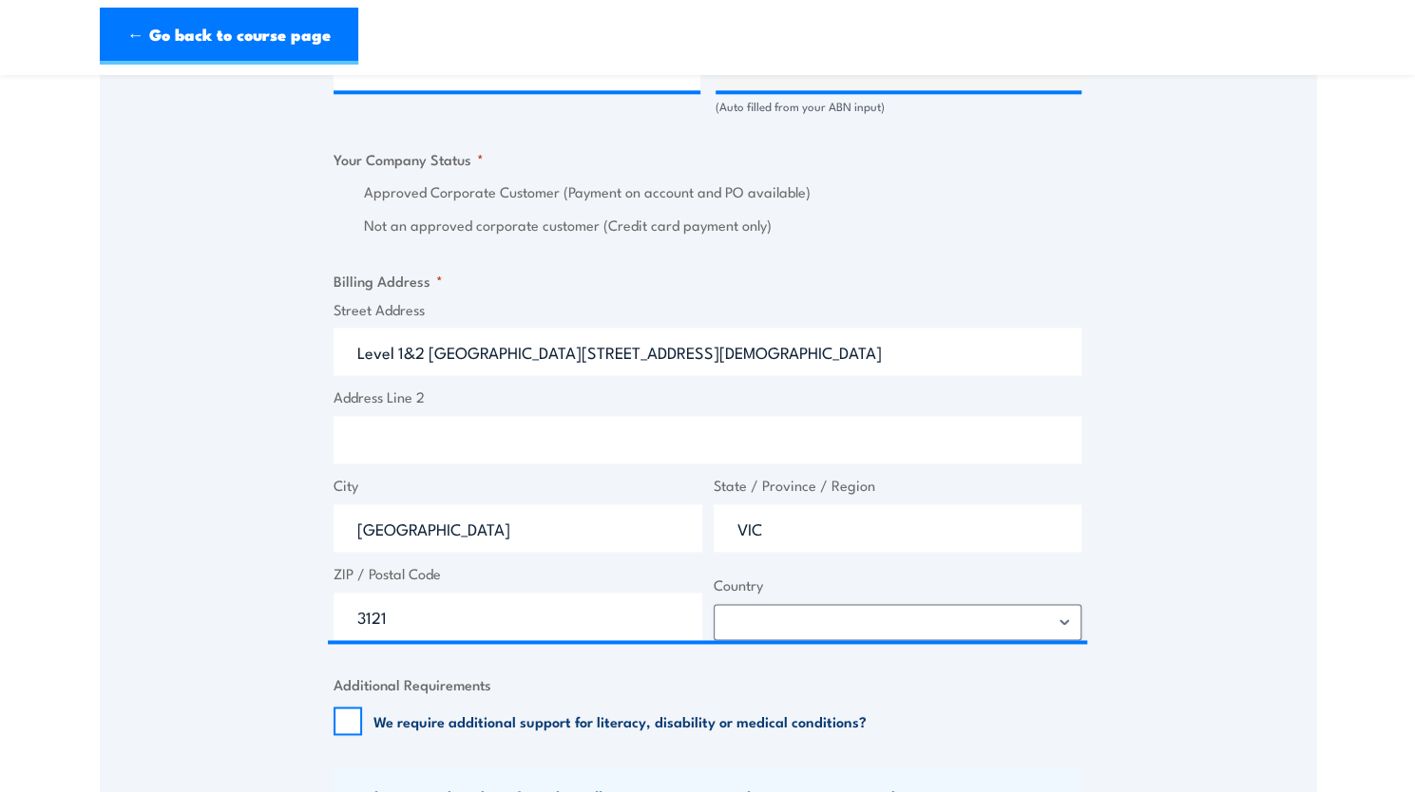
click at [1082, 617] on span "Country Afghanistan Albania Algeria American Samoa Andorra Angola Anguilla Anta…" at bounding box center [898, 608] width 380 height 66
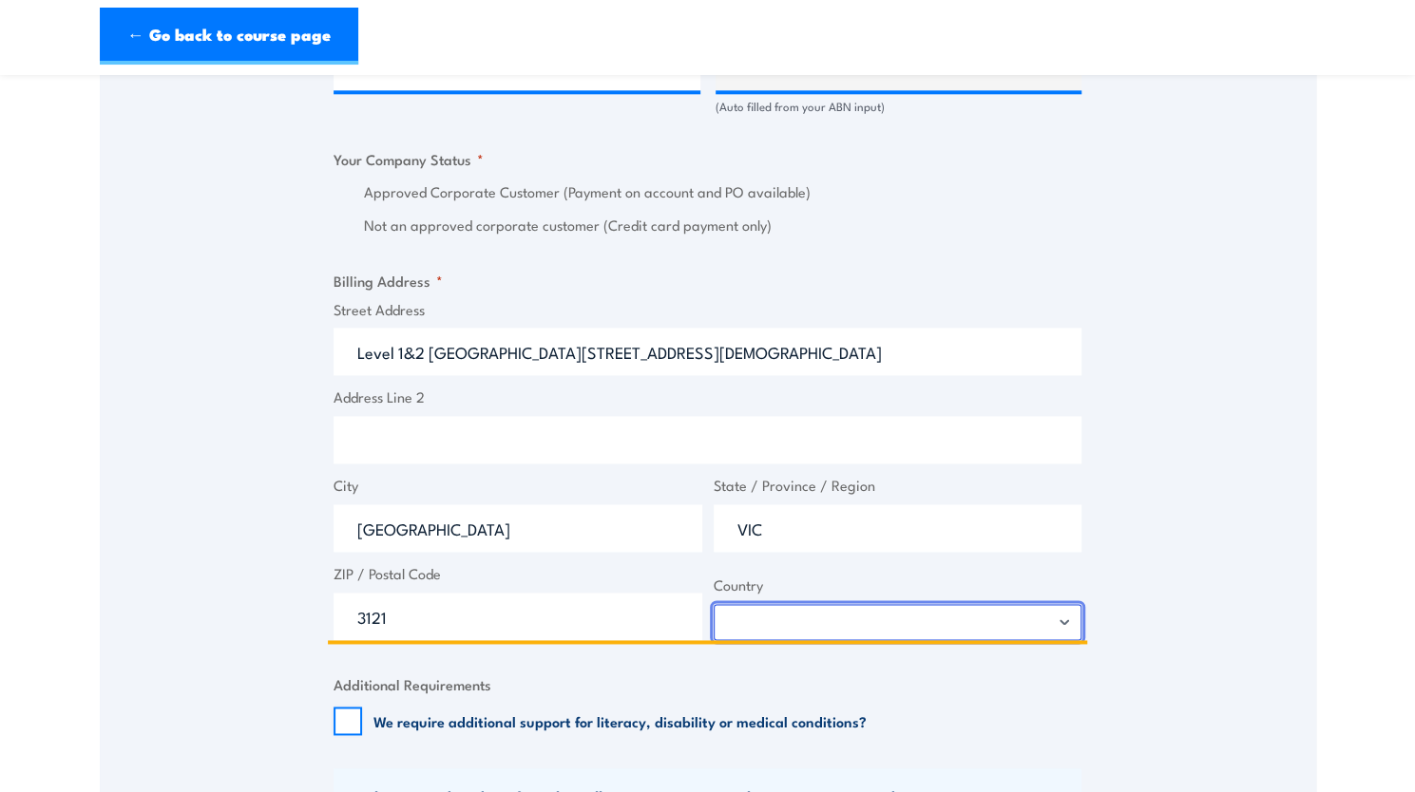
click at [1067, 619] on select "Afghanistan Albania Algeria American Samoa Andorra Angola Anguilla Antarctica A…" at bounding box center [898, 622] width 369 height 36
select select "Australia"
click at [714, 604] on select "Afghanistan Albania Algeria American Samoa Andorra Angola Anguilla Antarctica A…" at bounding box center [898, 622] width 369 height 36
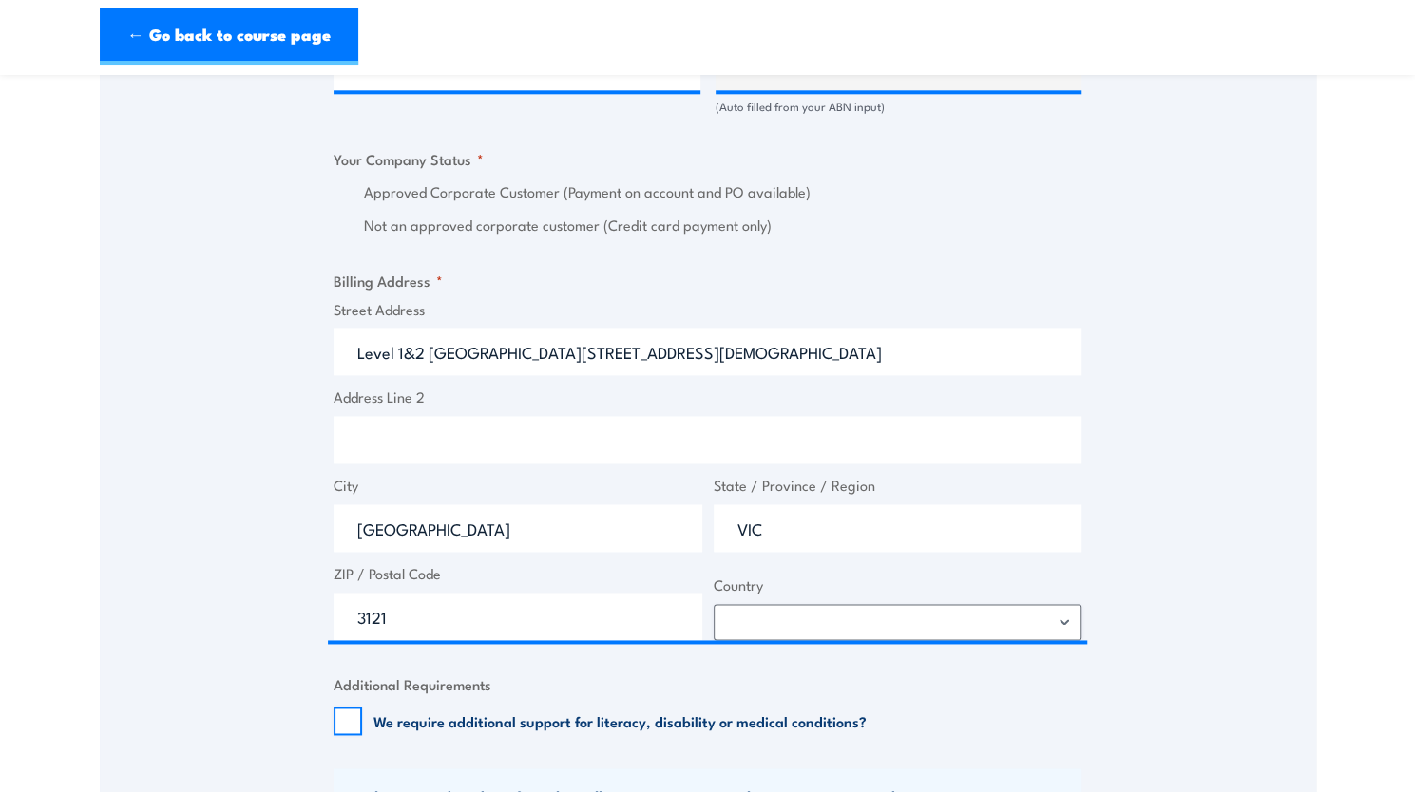
click at [1115, 552] on div "Speak to a specialist CALL 1300 885 530 CALL 1300 885 530 " * " indicates requi…" at bounding box center [708, 103] width 1216 height 2097
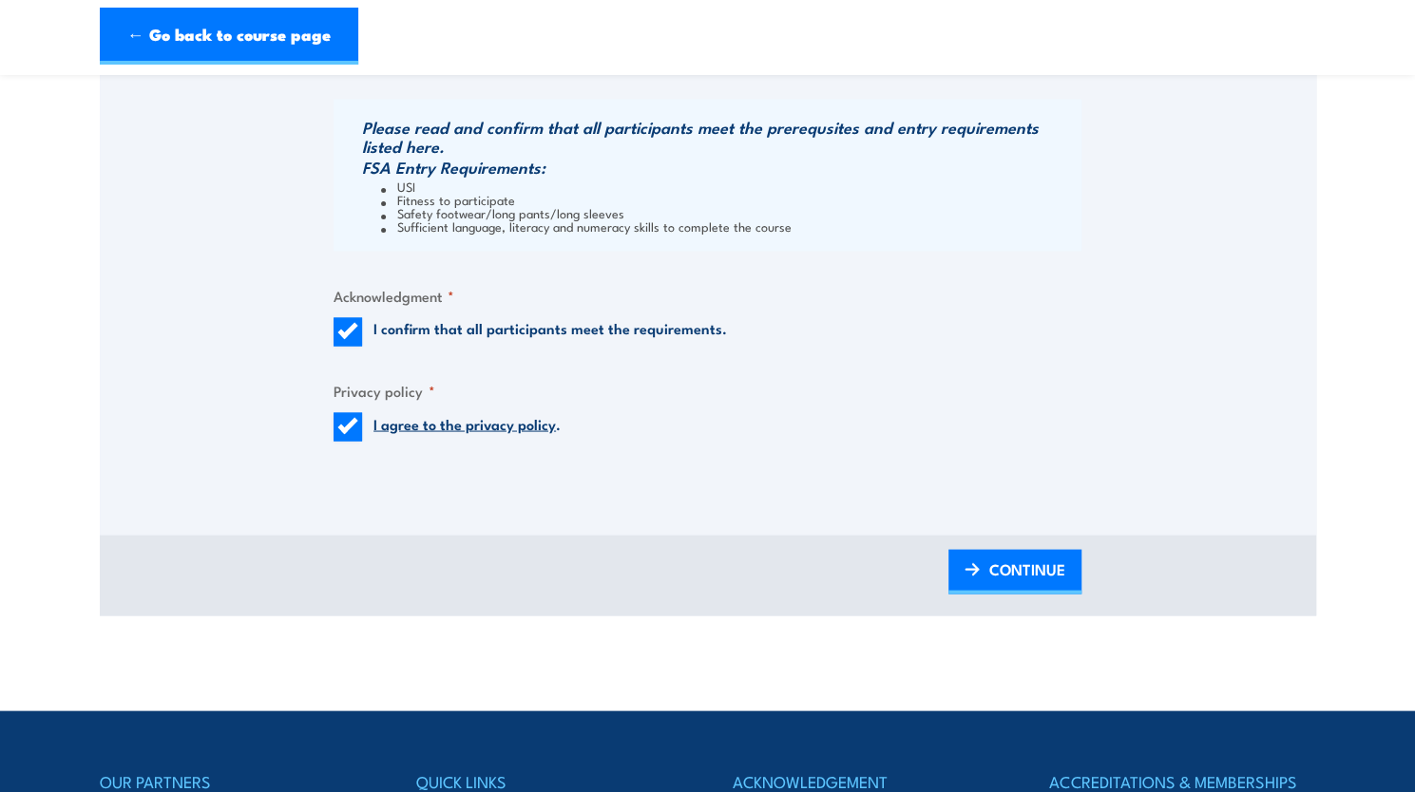
scroll to position [1946, 0]
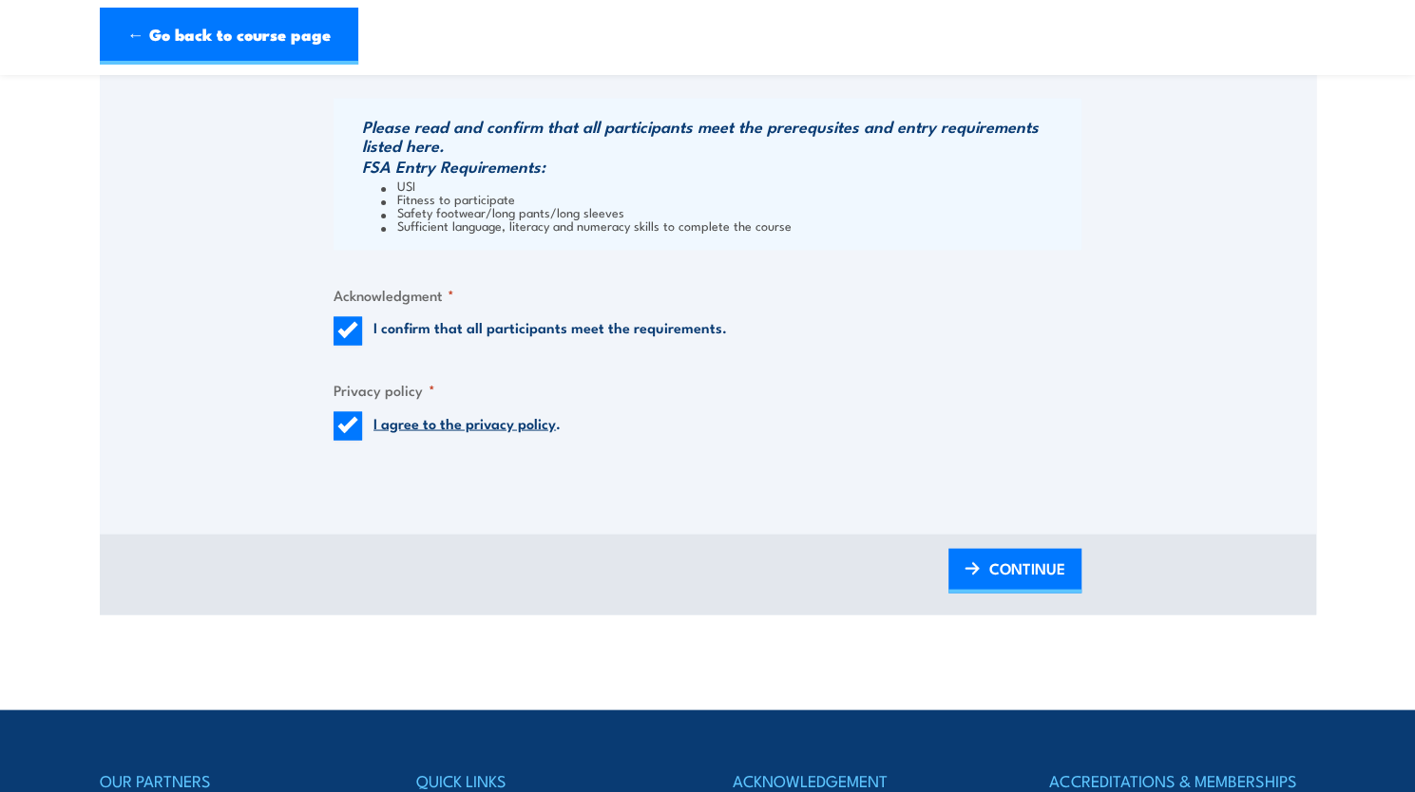
click at [1002, 561] on span "CONTINUE" at bounding box center [1027, 568] width 76 height 50
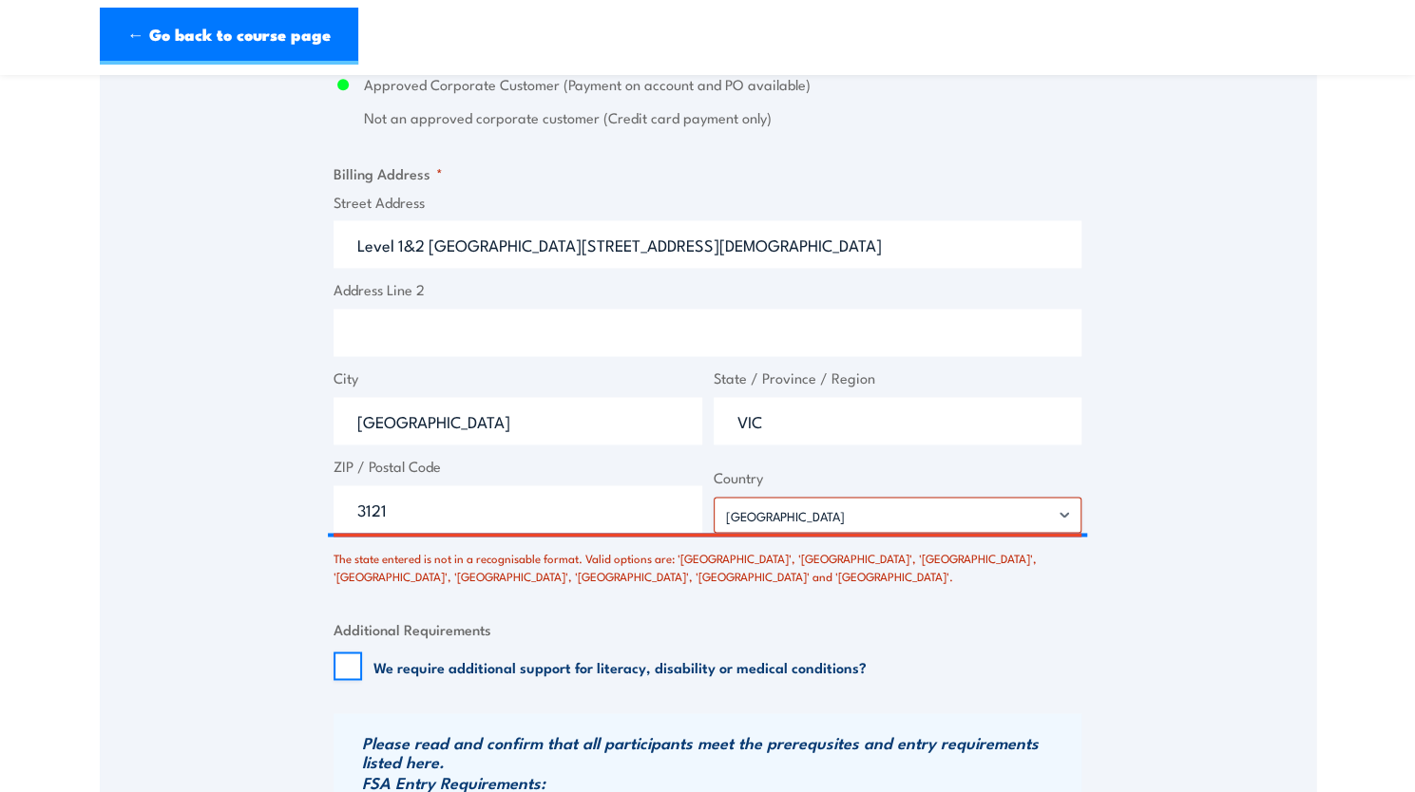
scroll to position [1464, 0]
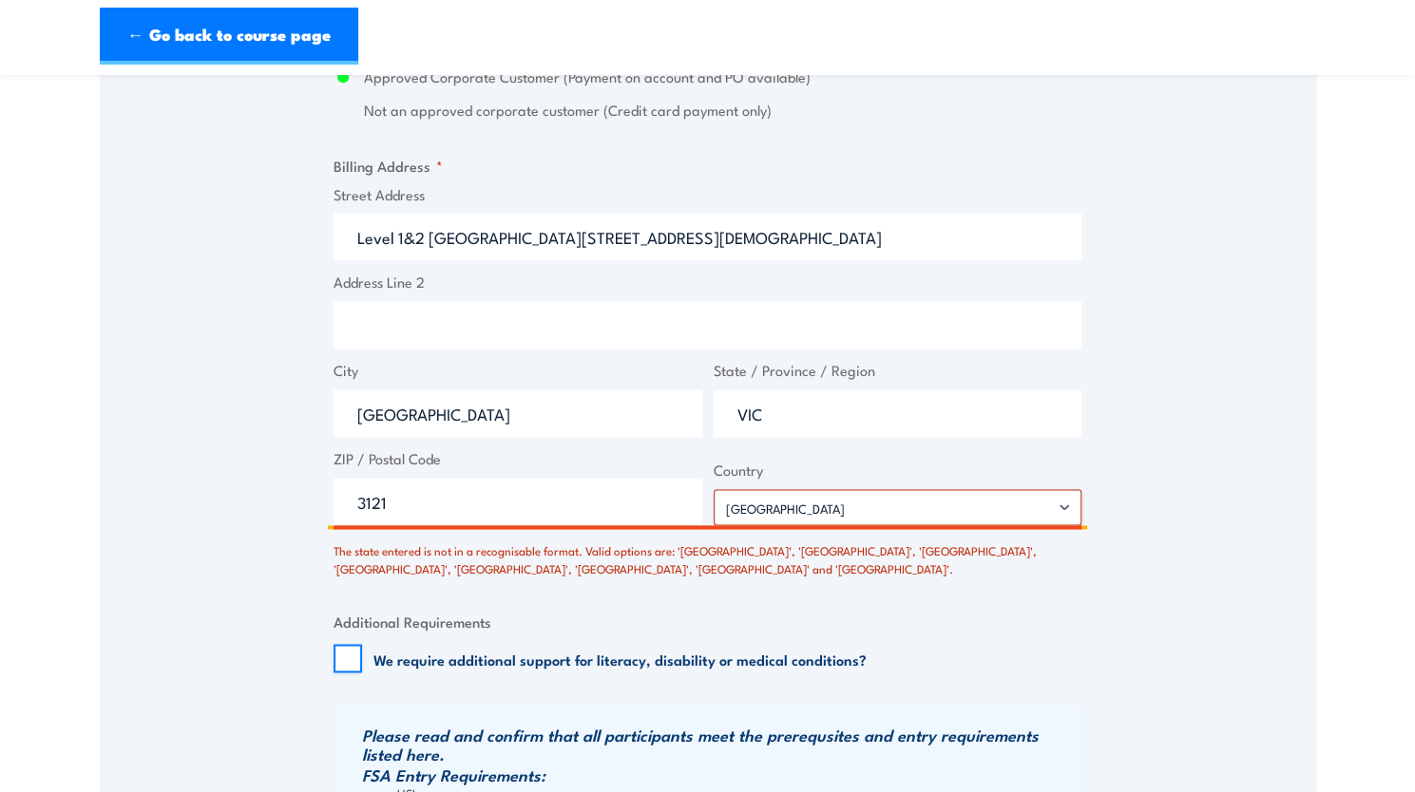
click at [866, 406] on input "VIC" at bounding box center [898, 414] width 369 height 48
click at [821, 414] on input "VIC" at bounding box center [898, 414] width 369 height 48
click at [971, 415] on input "VICTORIA" at bounding box center [898, 414] width 369 height 48
type input "Victoria"
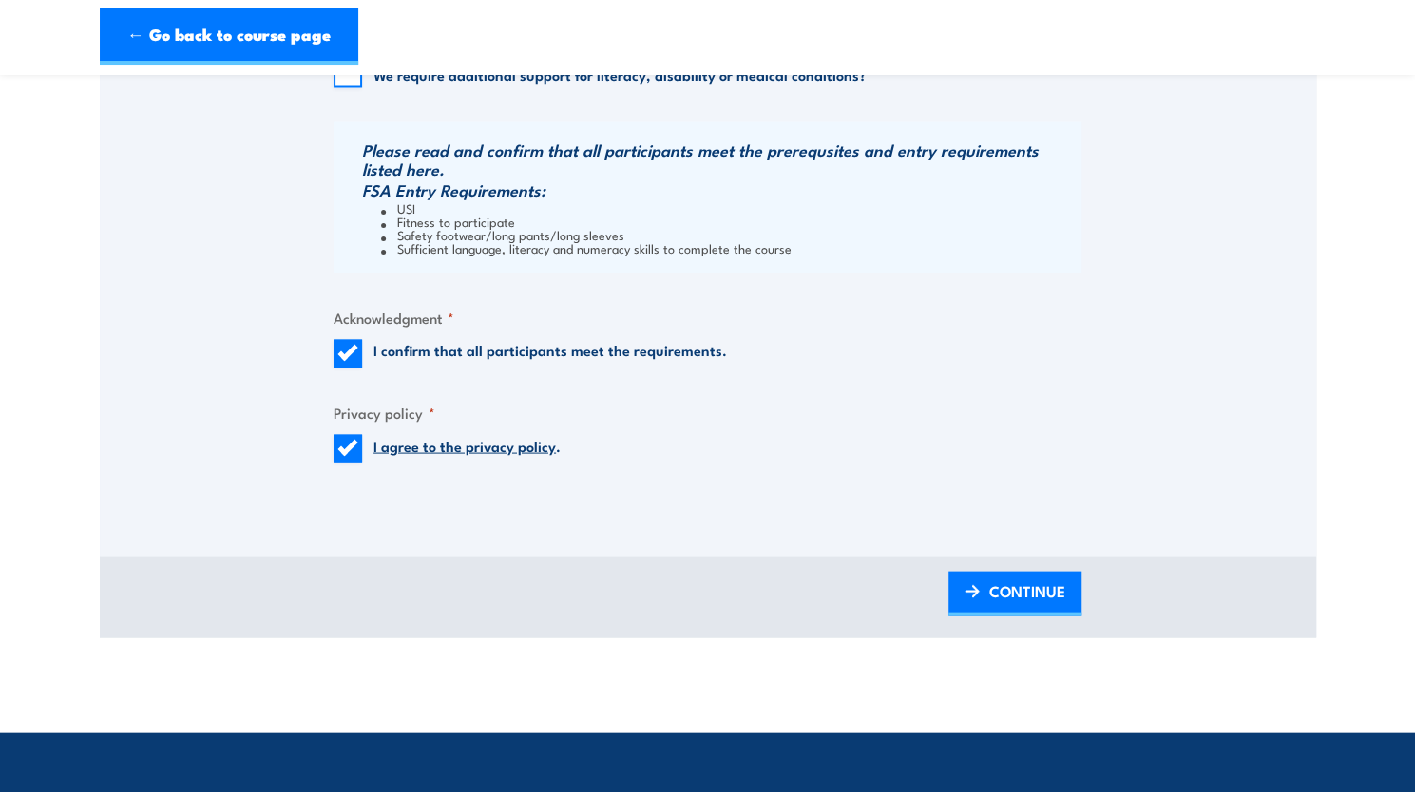
scroll to position [1982, 0]
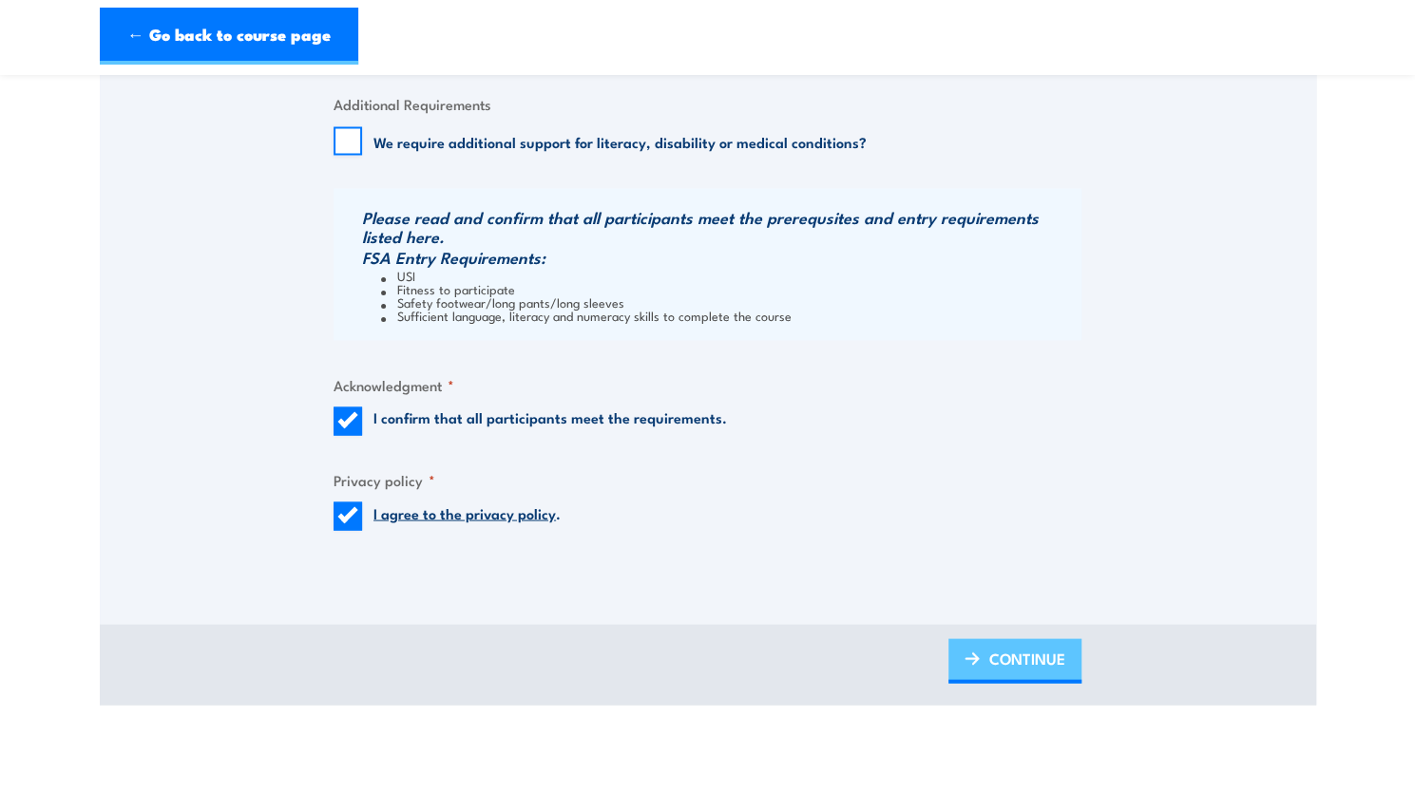
click at [1017, 657] on span "CONTINUE" at bounding box center [1027, 658] width 76 height 50
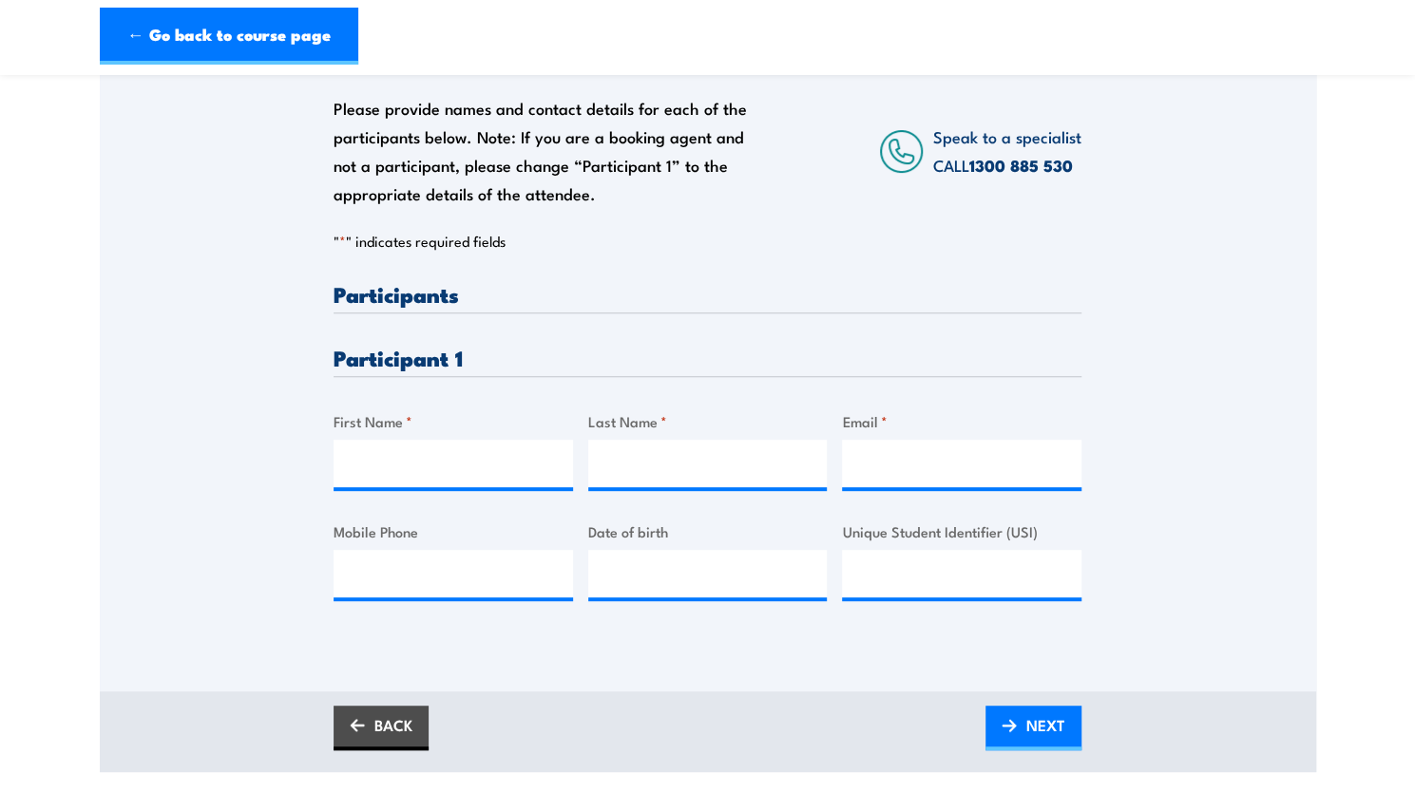
scroll to position [352, 0]
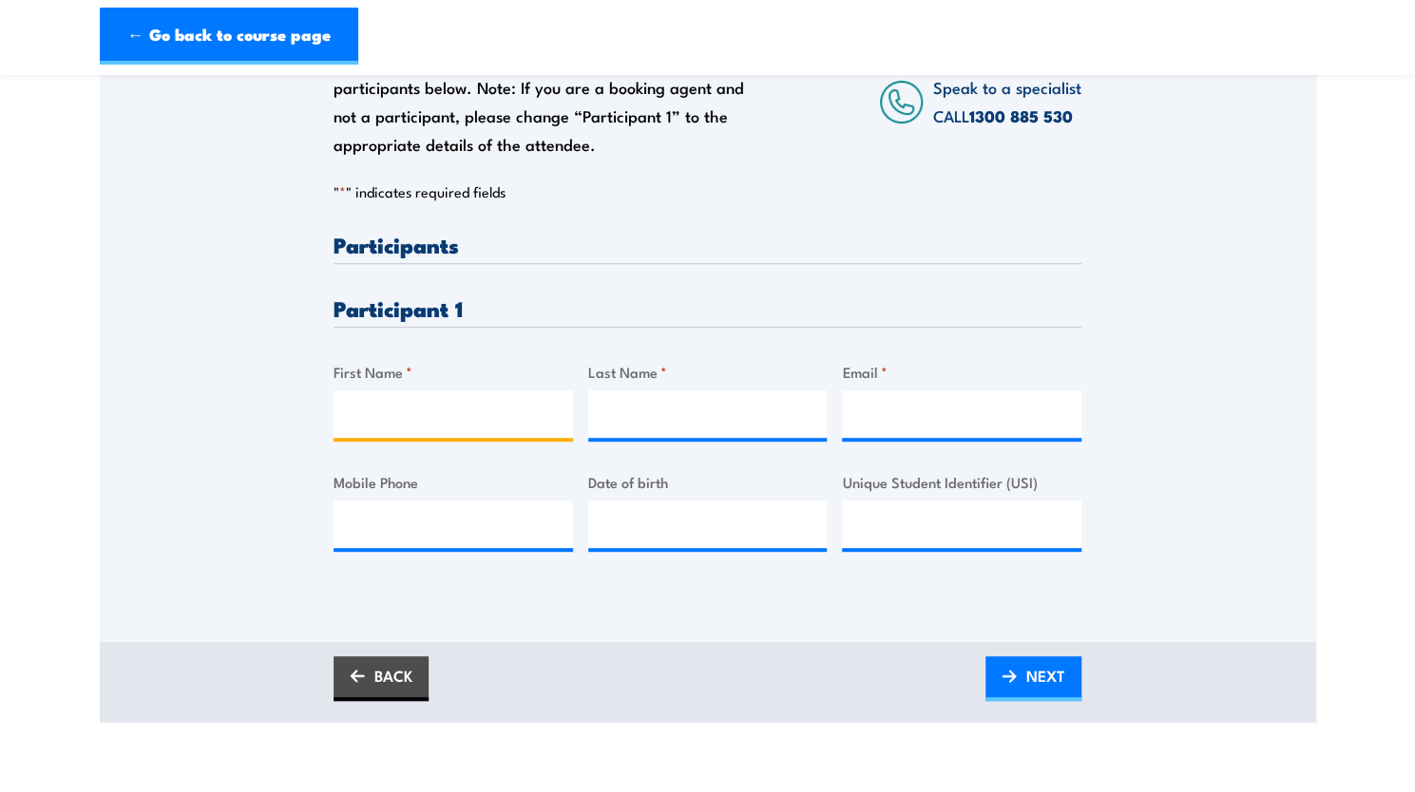
click at [406, 406] on input "First Name *" at bounding box center [453, 415] width 239 height 48
type input "Adam"
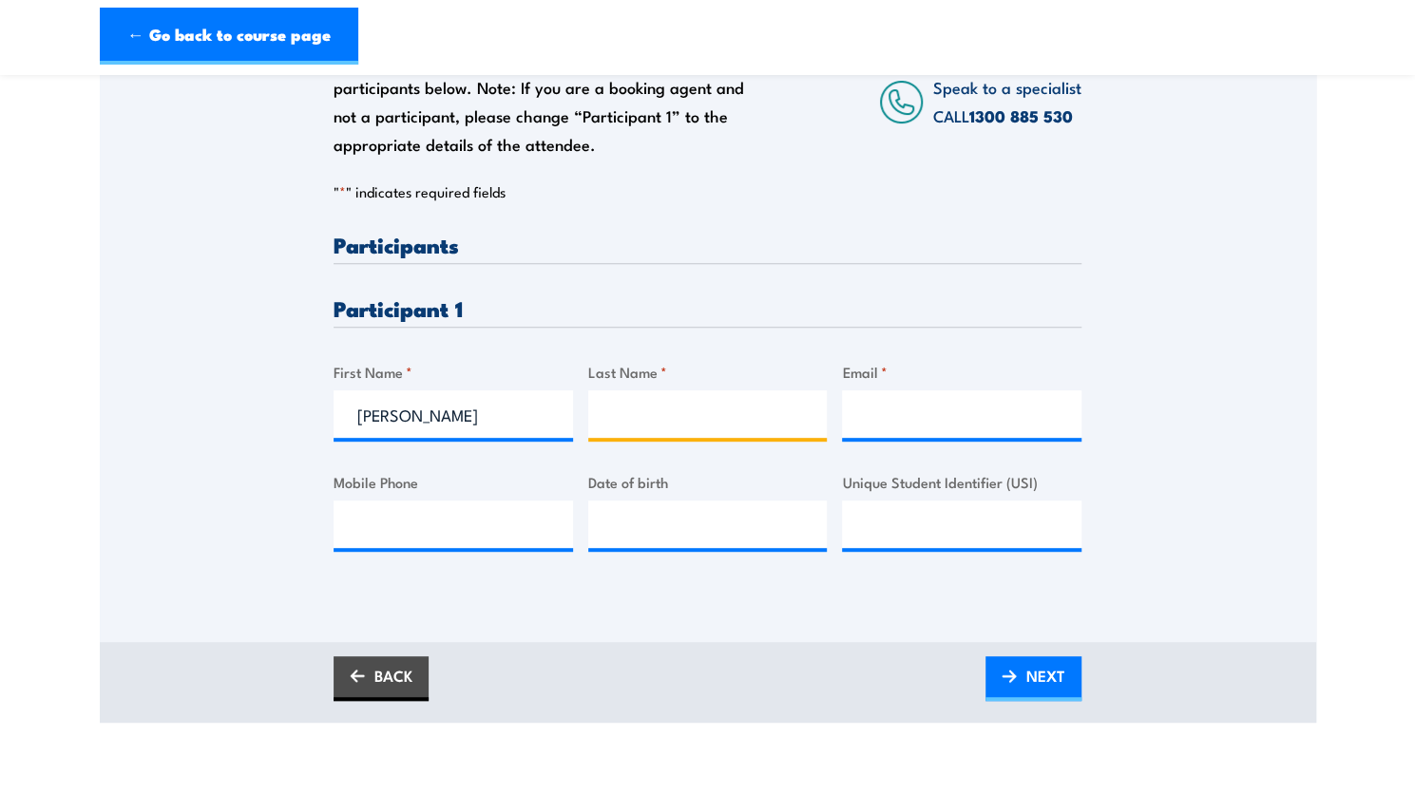
click at [751, 414] on input "Last Name *" at bounding box center [707, 415] width 239 height 48
type input "O'Reilly-Dawson"
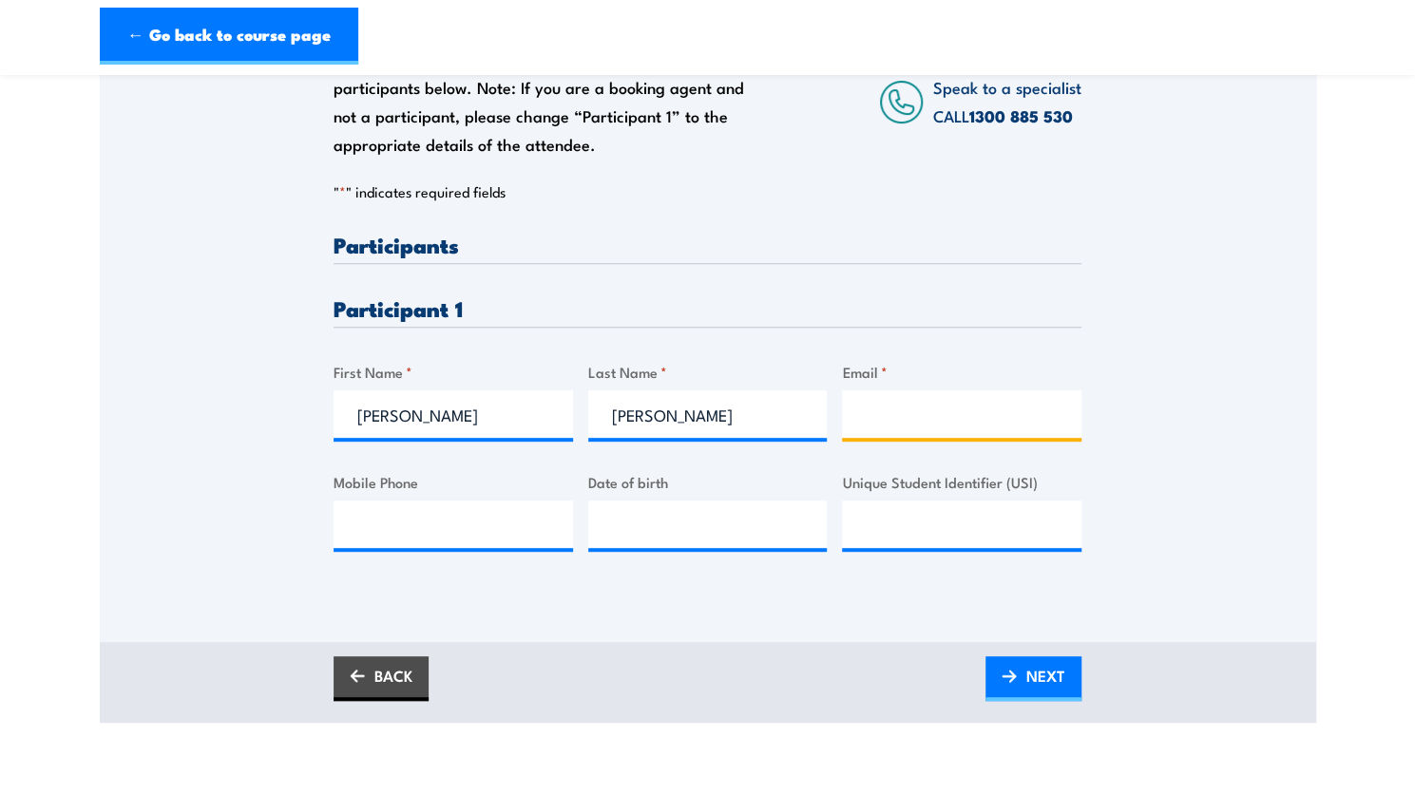
click at [916, 430] on input "Email *" at bounding box center [961, 415] width 239 height 48
type input "adam.oreillydawson443@gmail.com"
type input "0435309466"
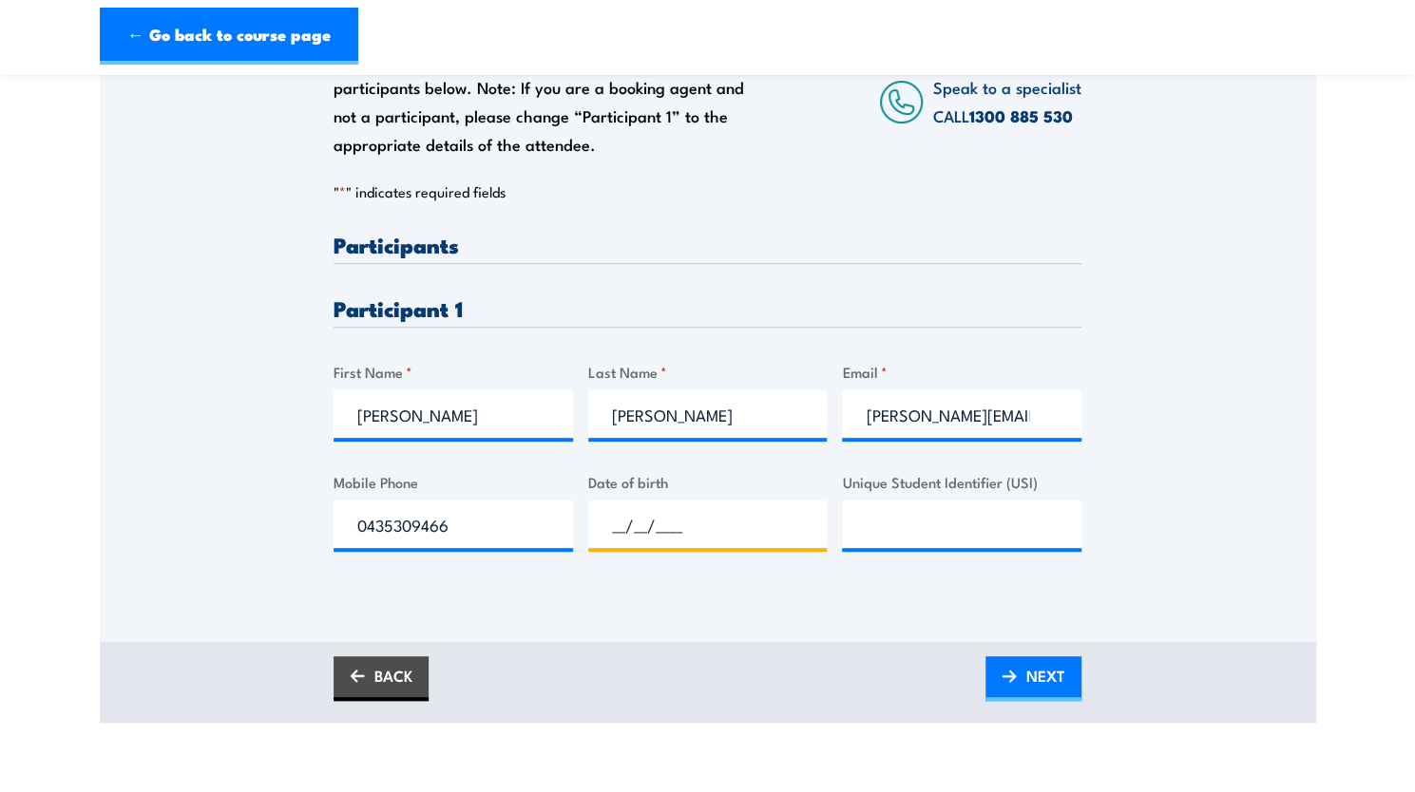
click at [682, 522] on input "__/__/____" at bounding box center [707, 525] width 239 height 48
type input "30/04/1998"
click at [906, 529] on input "Unique Student Identifier (USI)" at bounding box center [961, 525] width 239 height 48
click at [894, 527] on input "Unique Student Identifier (USI)" at bounding box center [961, 525] width 239 height 48
paste input "H3YP7XFKRG"
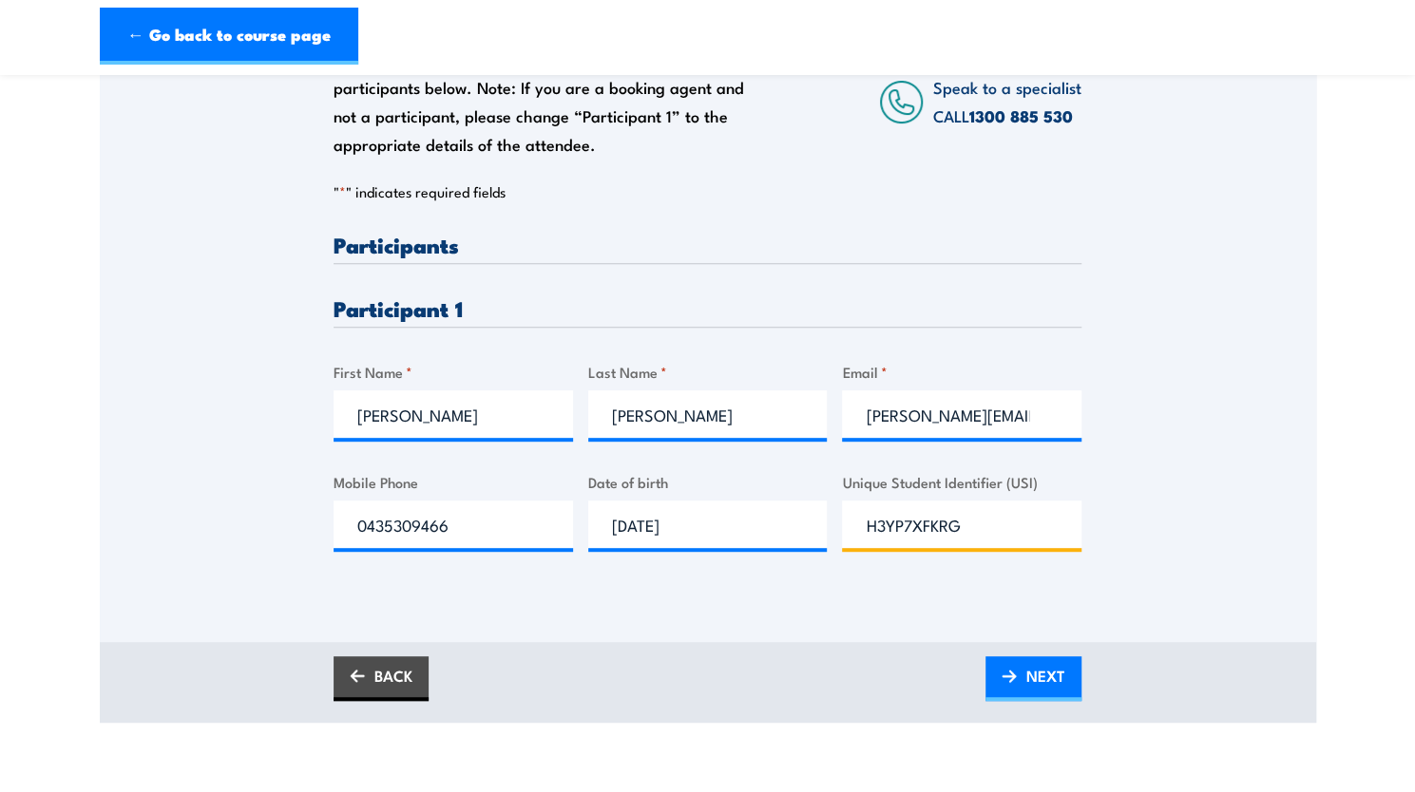
type input "H3YP7XFKRG"
click at [1116, 638] on div "Please provide names and contact details for each of the participants below. No…" at bounding box center [708, 310] width 1216 height 664
click at [1051, 671] on span "NEXT" at bounding box center [1045, 676] width 39 height 50
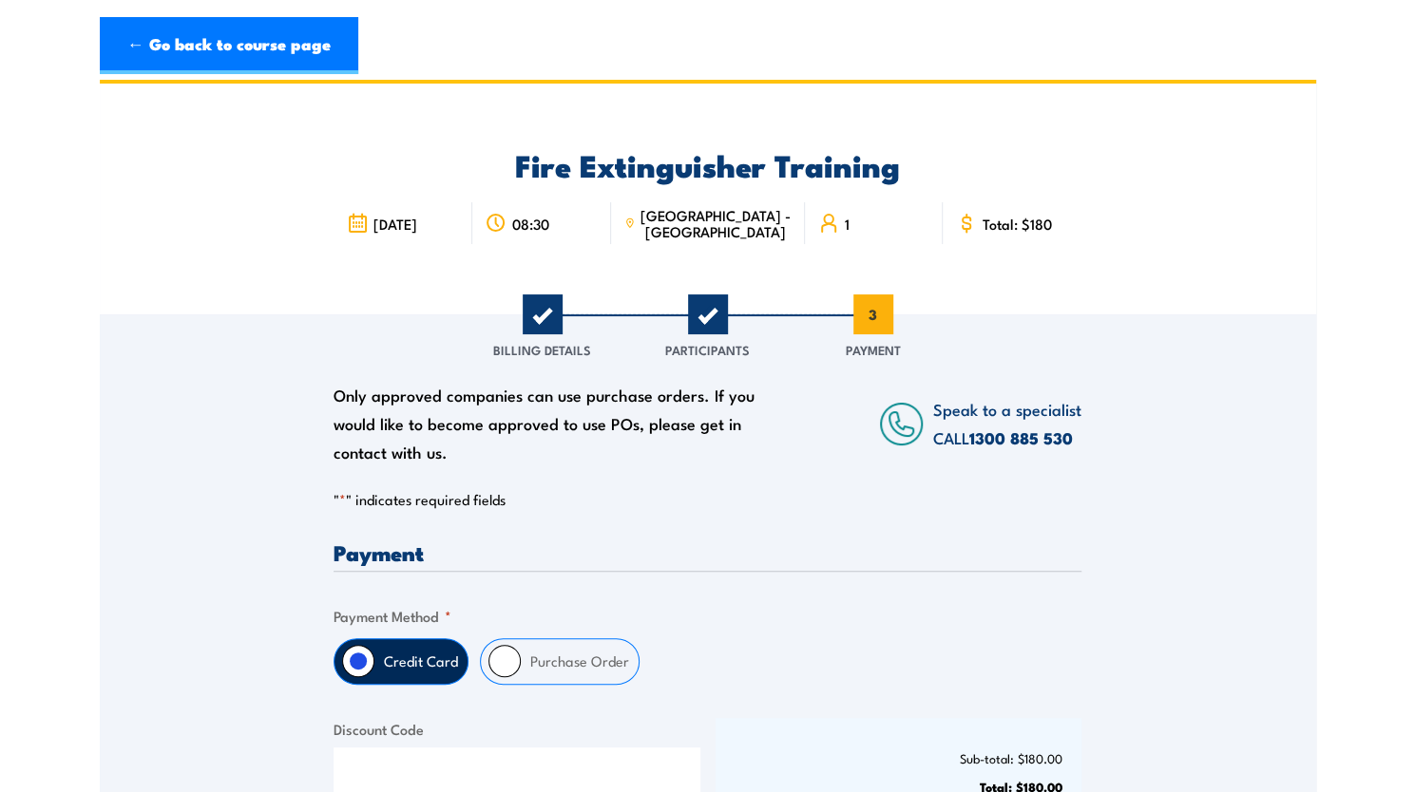
scroll to position [0, 0]
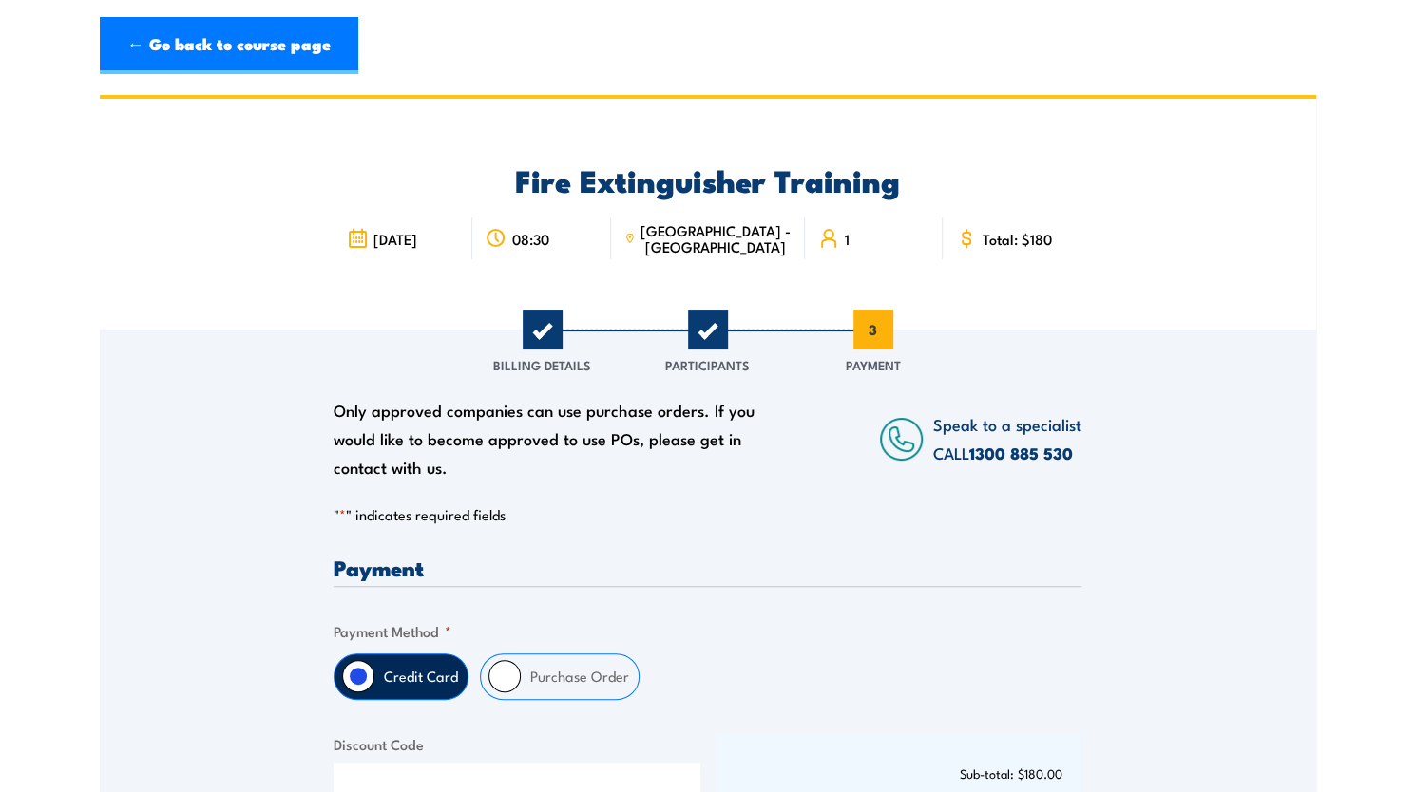
click at [516, 672] on input "Purchase Order" at bounding box center [504, 676] width 32 height 32
radio input "true"
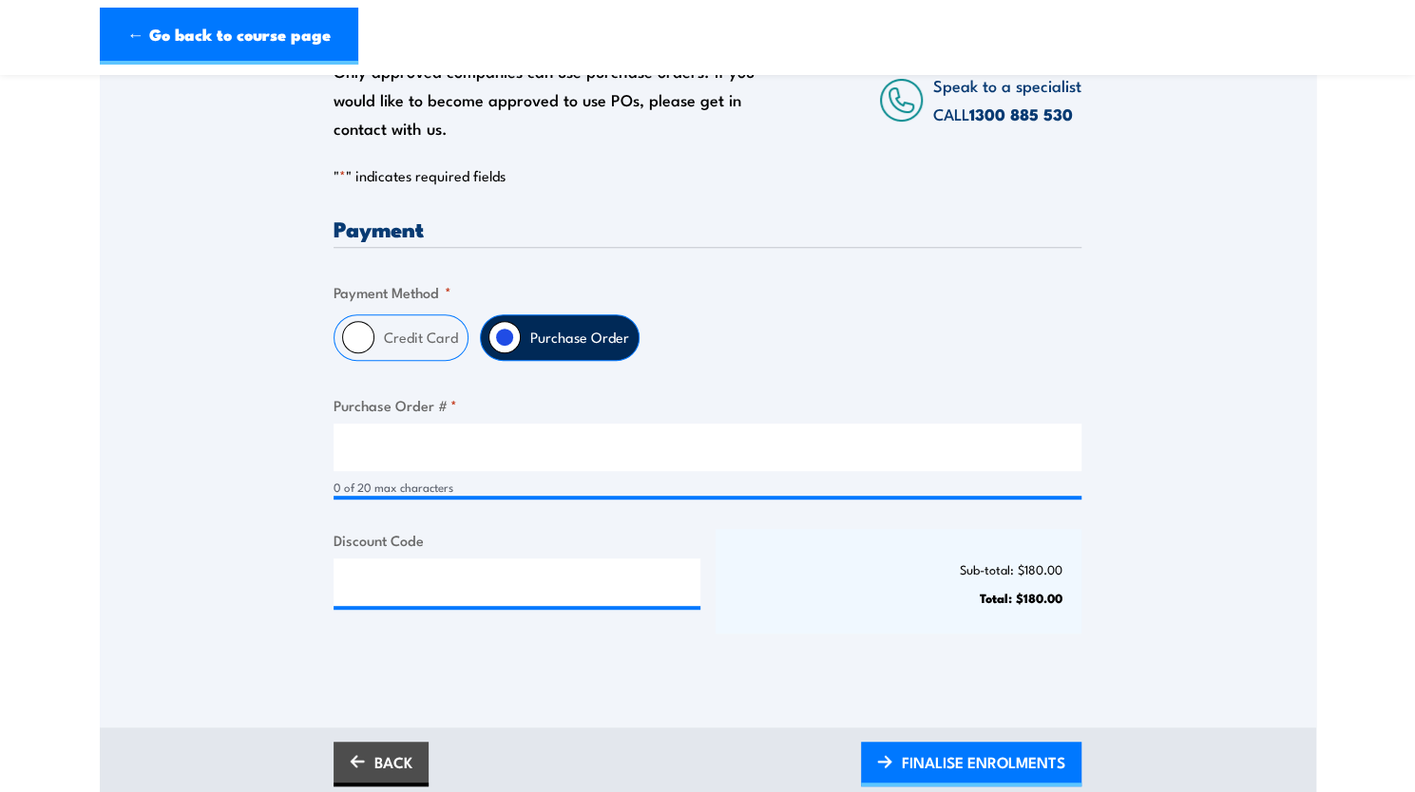
scroll to position [340, 0]
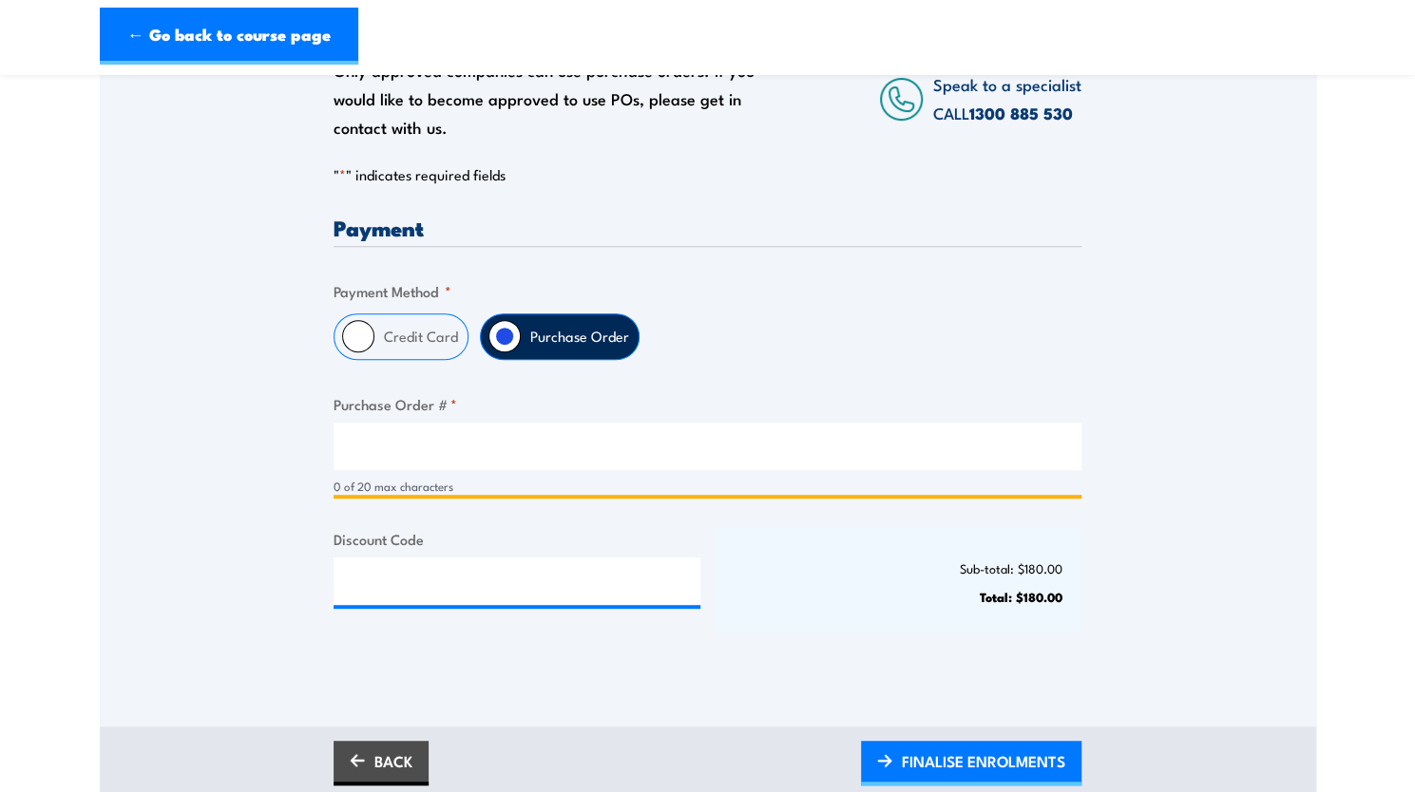
click at [555, 465] on input "Purchase Order # *" at bounding box center [708, 447] width 748 height 48
click at [630, 441] on input "Purchase Order # *" at bounding box center [708, 447] width 748 height 48
type input "Adam O'Reilly-Dawson"
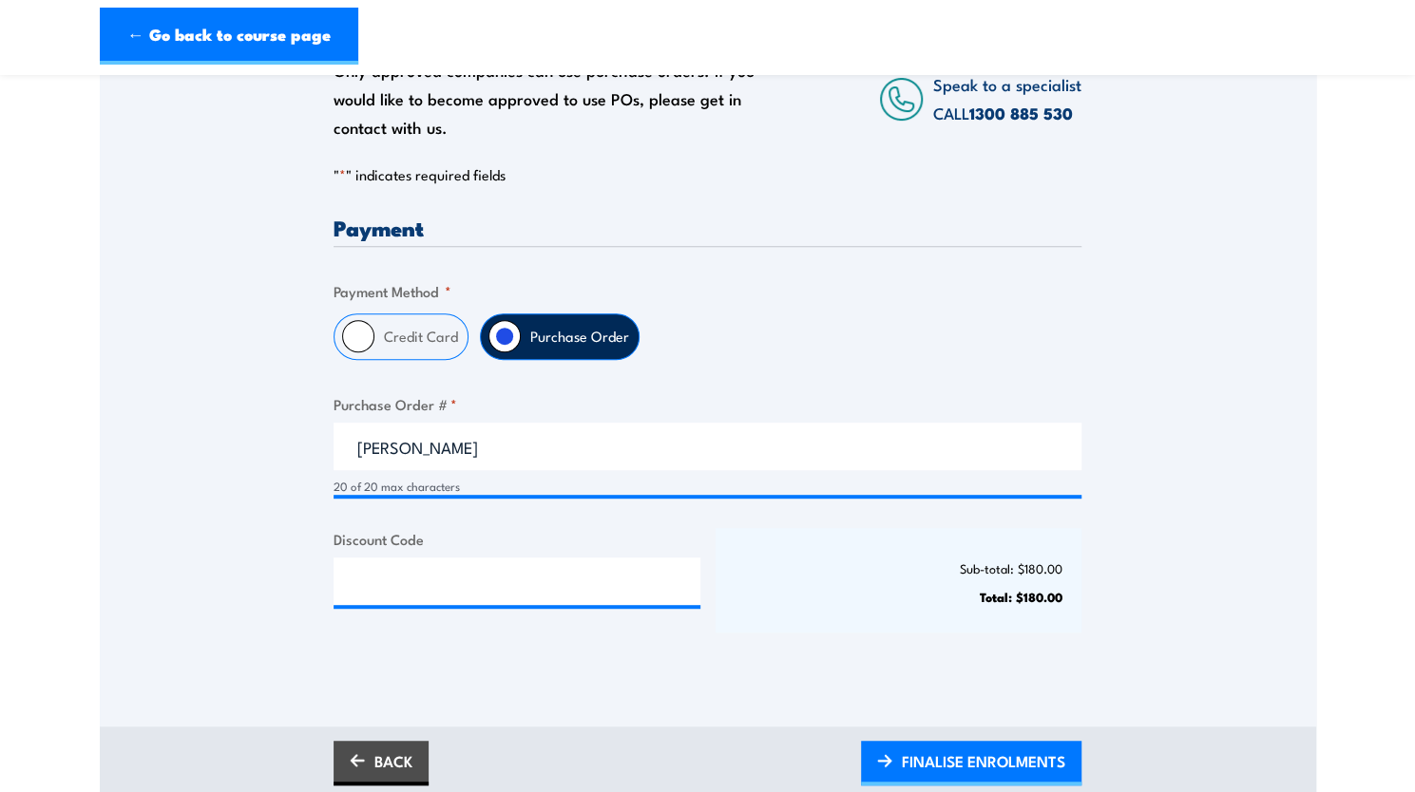
click at [1269, 480] on div "Only approved companies can use purchase orders. If you would like to become ap…" at bounding box center [708, 332] width 1216 height 684
click at [921, 754] on span "FINALISE ENROLMENTS" at bounding box center [983, 761] width 163 height 50
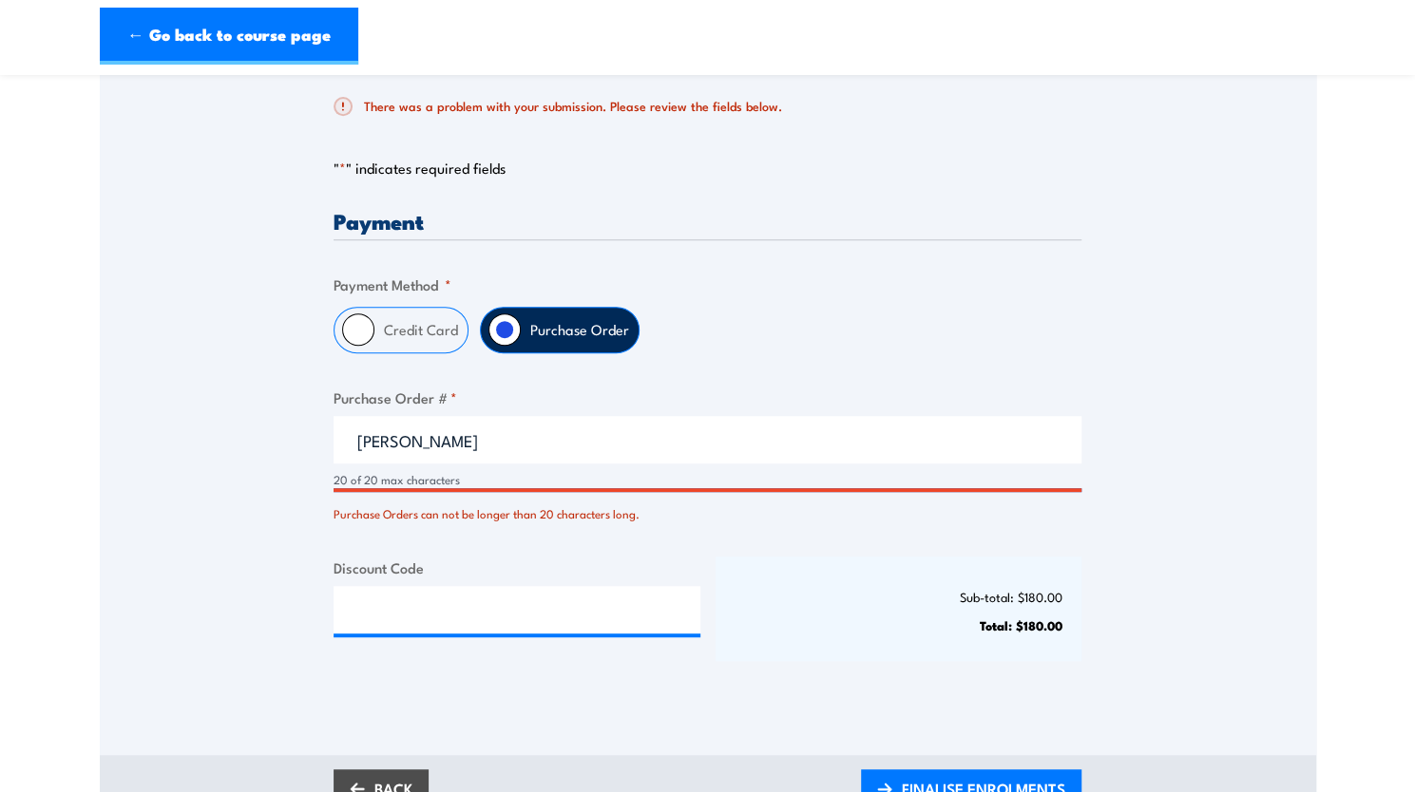
scroll to position [420, 0]
drag, startPoint x: 405, startPoint y: 438, endPoint x: 271, endPoint y: 443, distance: 134.1
click at [271, 443] on div "Only approved companies can use purchase orders. If you would like to become ap…" at bounding box center [708, 306] width 1216 height 793
type input "O'Reilly-Dawson"
click at [787, 536] on div "Payment Only approved companies can use purchase orders. If you would like to b…" at bounding box center [708, 453] width 748 height 485
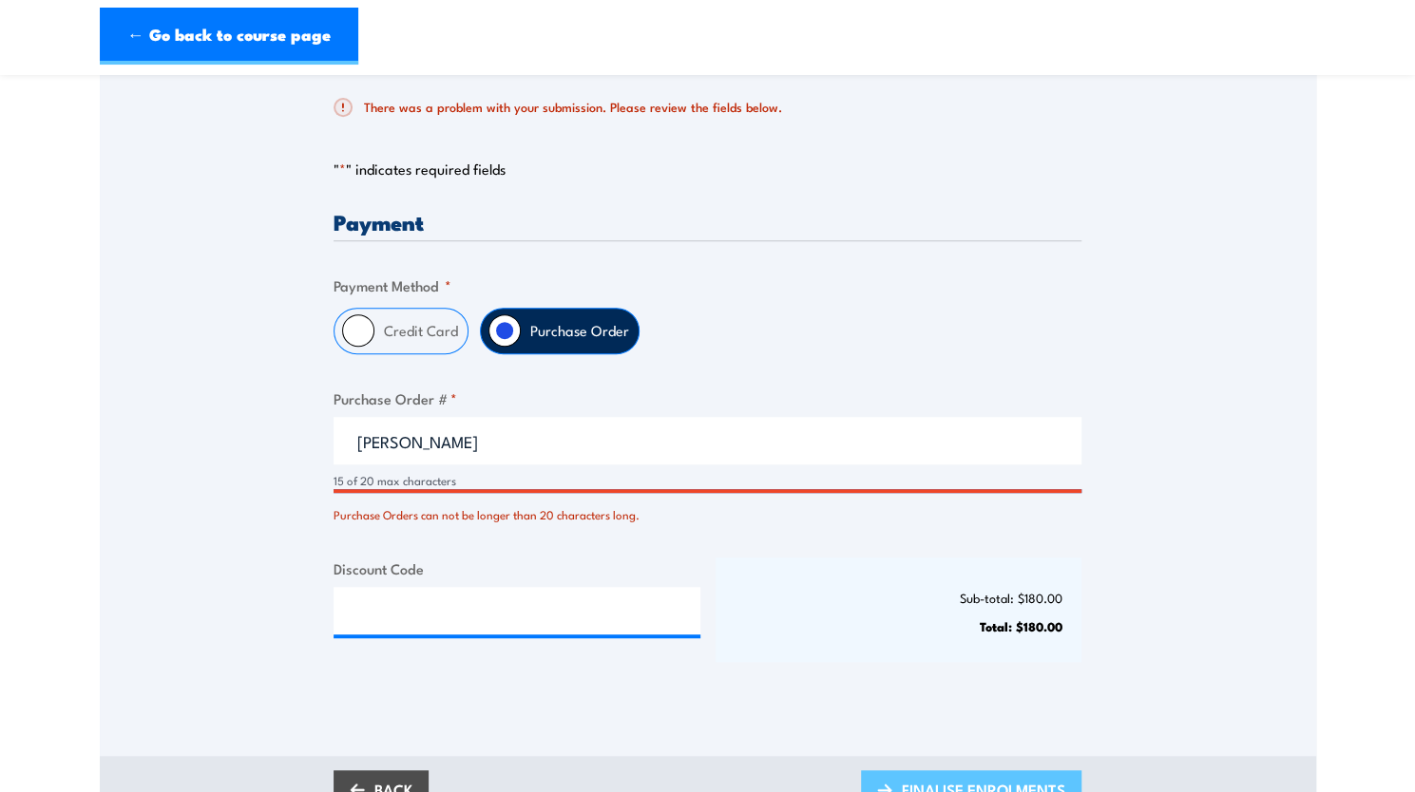
click at [928, 778] on span "FINALISE ENROLMENTS" at bounding box center [983, 790] width 163 height 50
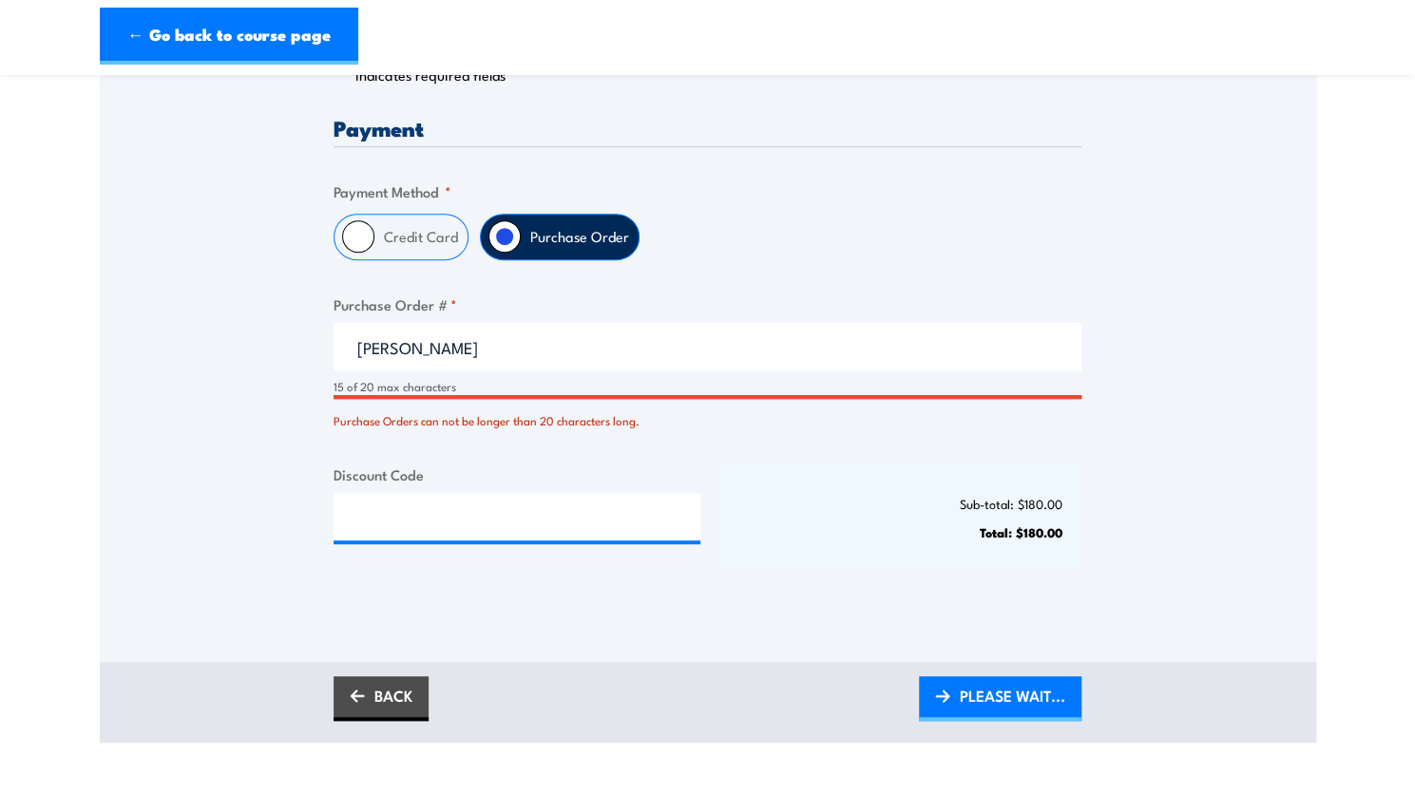
scroll to position [499, 0]
